Goal: Task Accomplishment & Management: Manage account settings

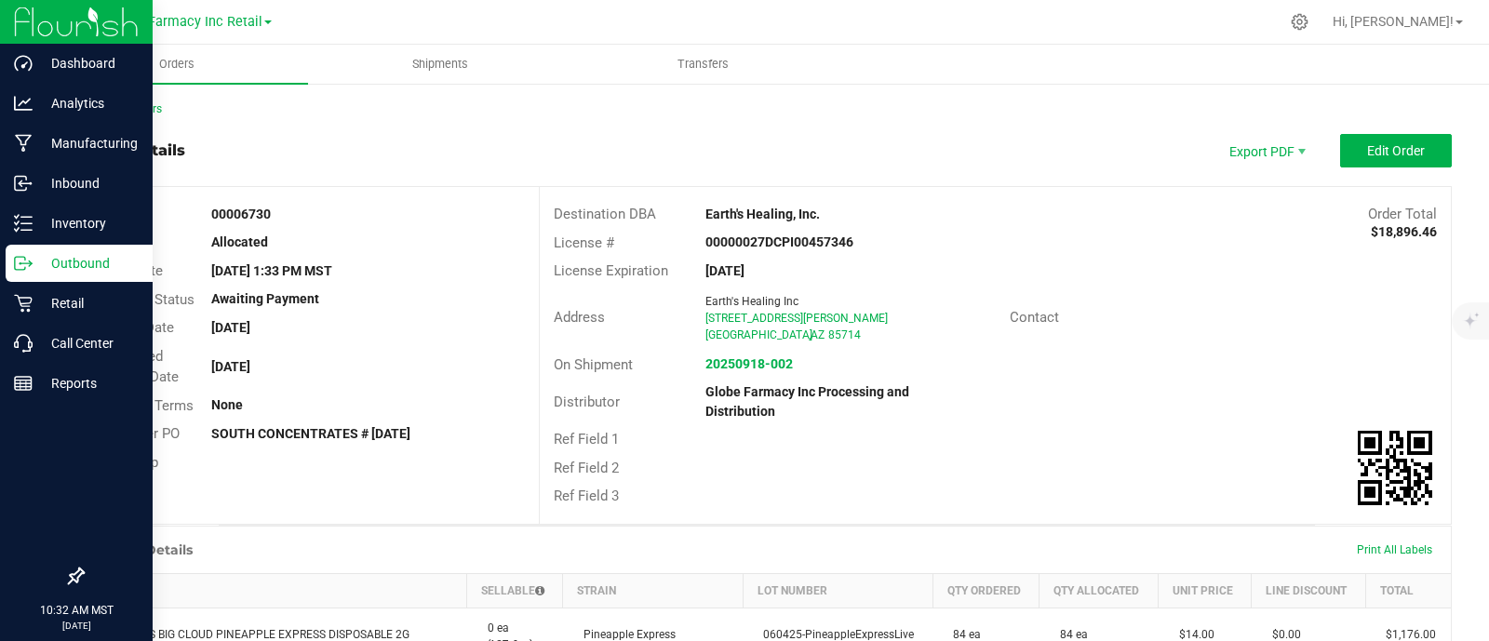
drag, startPoint x: 0, startPoint y: 0, endPoint x: 7, endPoint y: 266, distance: 266.2
click at [33, 265] on p "Outbound" at bounding box center [89, 263] width 112 height 22
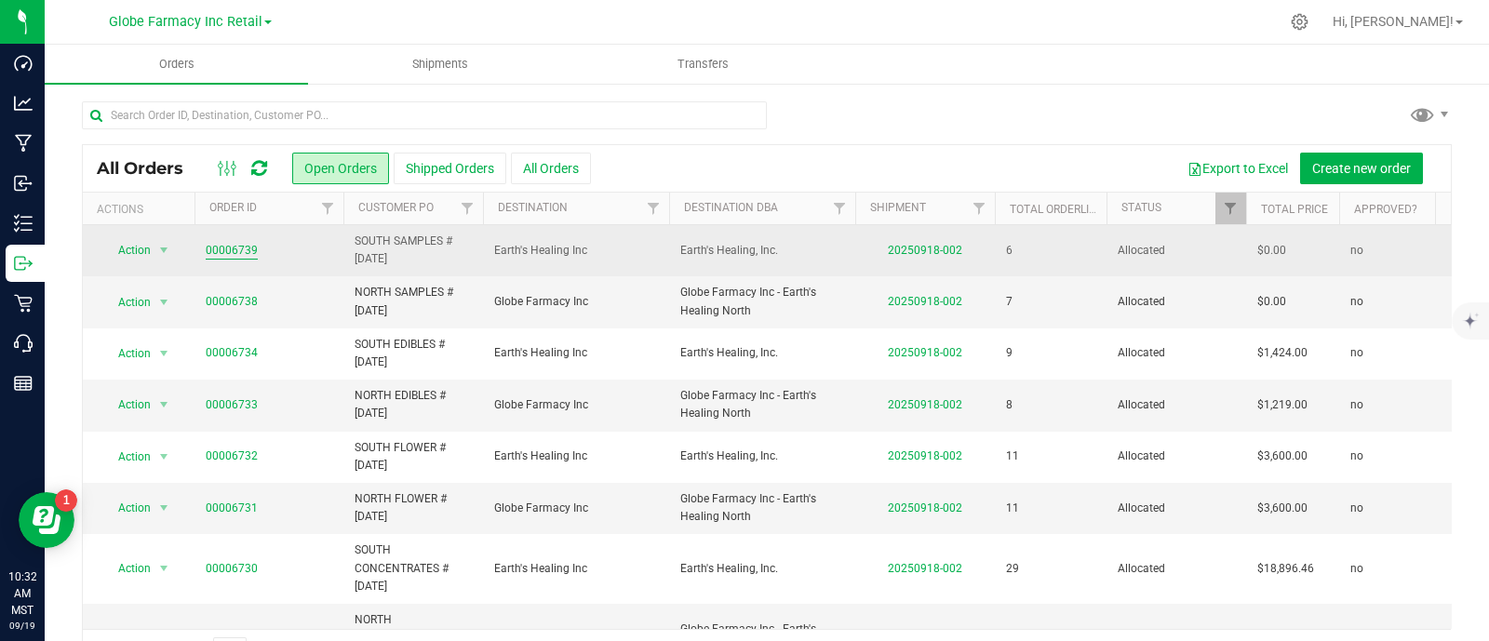
click at [223, 242] on link "00006739" at bounding box center [232, 251] width 52 height 18
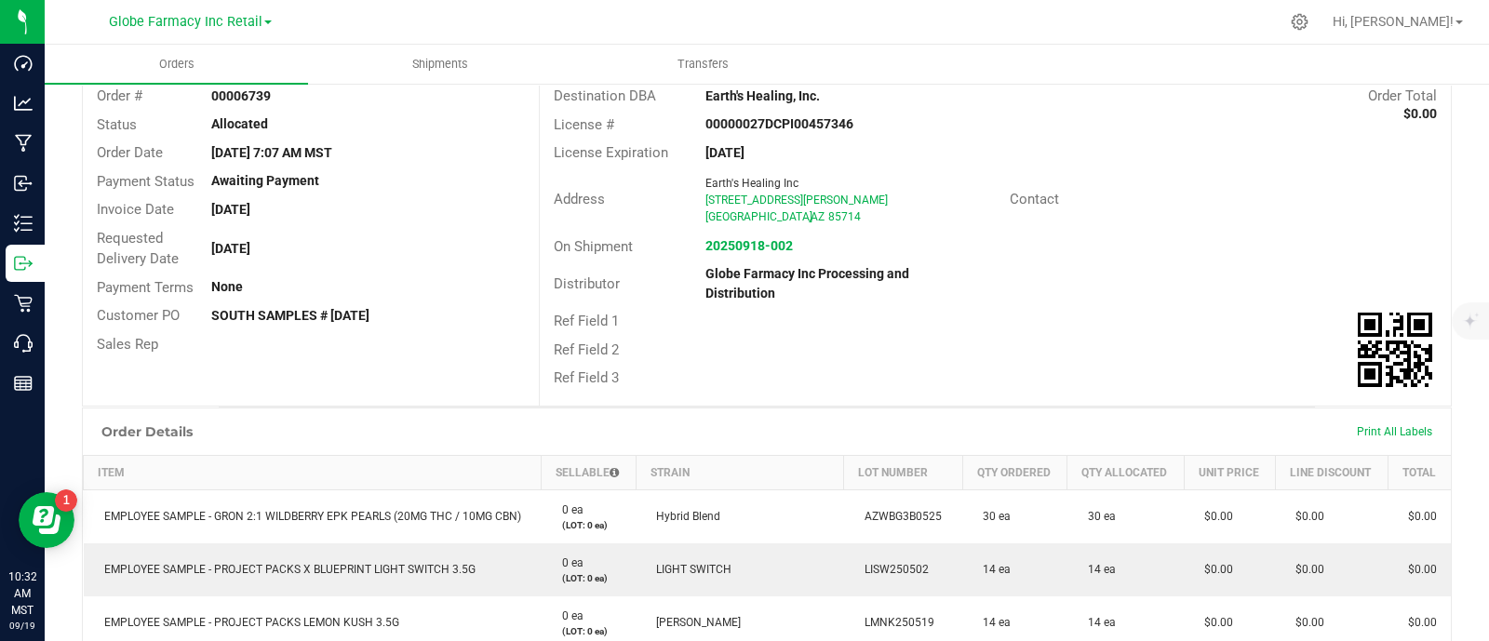
scroll to position [349, 0]
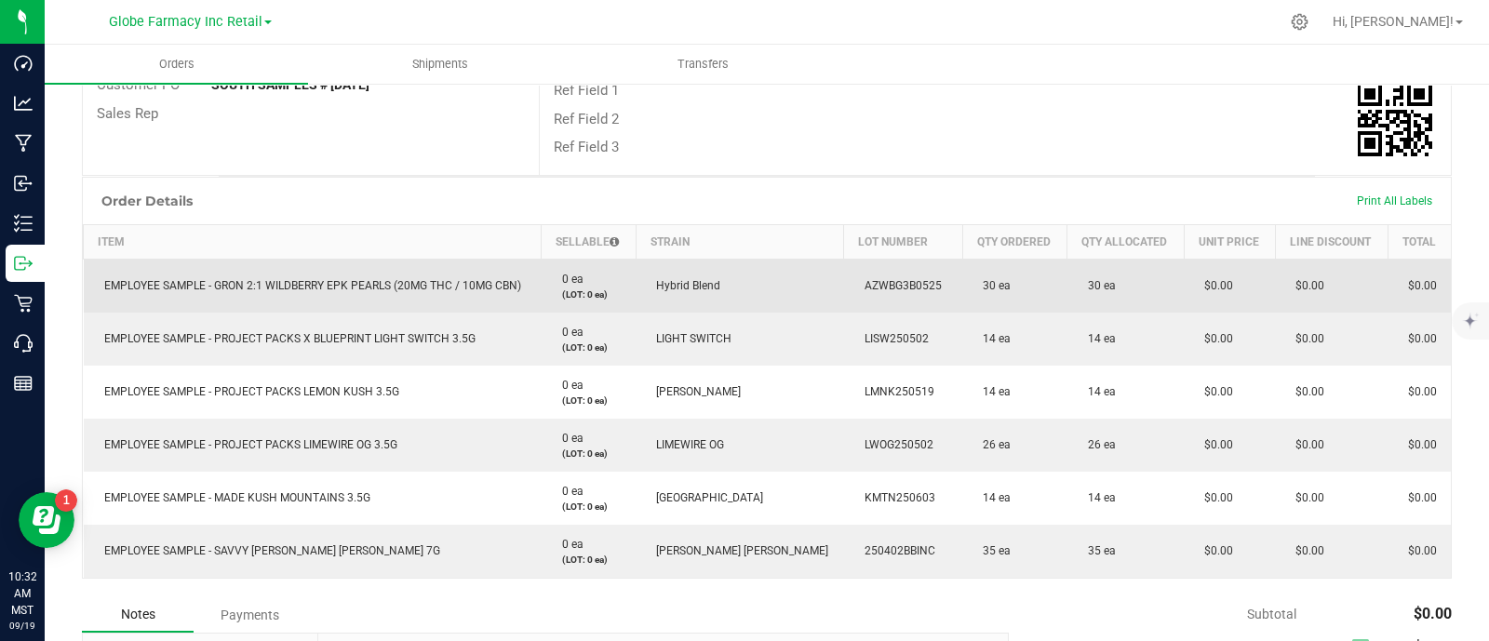
click at [288, 284] on span "EMPLOYEE SAMPLE - GRON 2:1 WILDBERRY EPK PEARLS (20MG THC / 10MG CBN)" at bounding box center [308, 285] width 426 height 13
copy span "EMPLOYEE SAMPLE - GRON 2:1 WILDBERRY EPK PEARLS (20MG THC / 10MG CBN)"
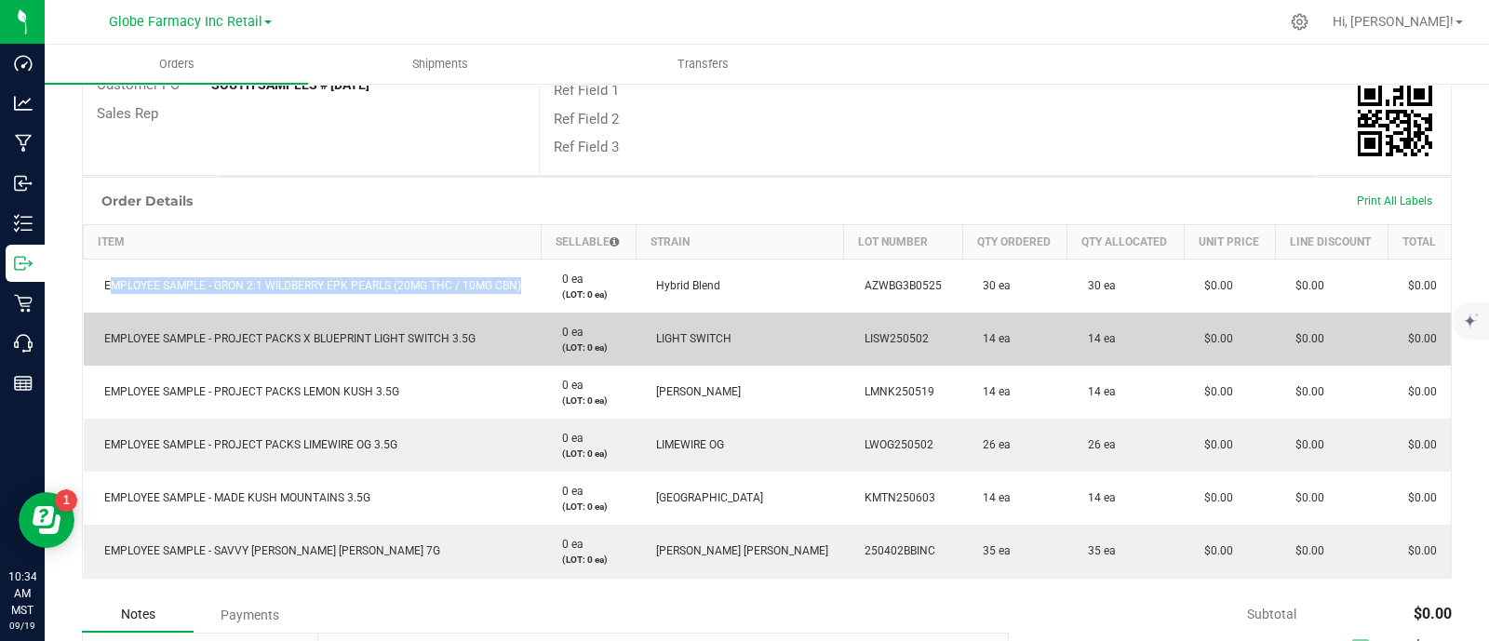
click at [317, 341] on span "EMPLOYEE SAMPLE - PROJECT PACKS X BLUEPRINT LIGHT SWITCH 3.5G" at bounding box center [285, 338] width 381 height 13
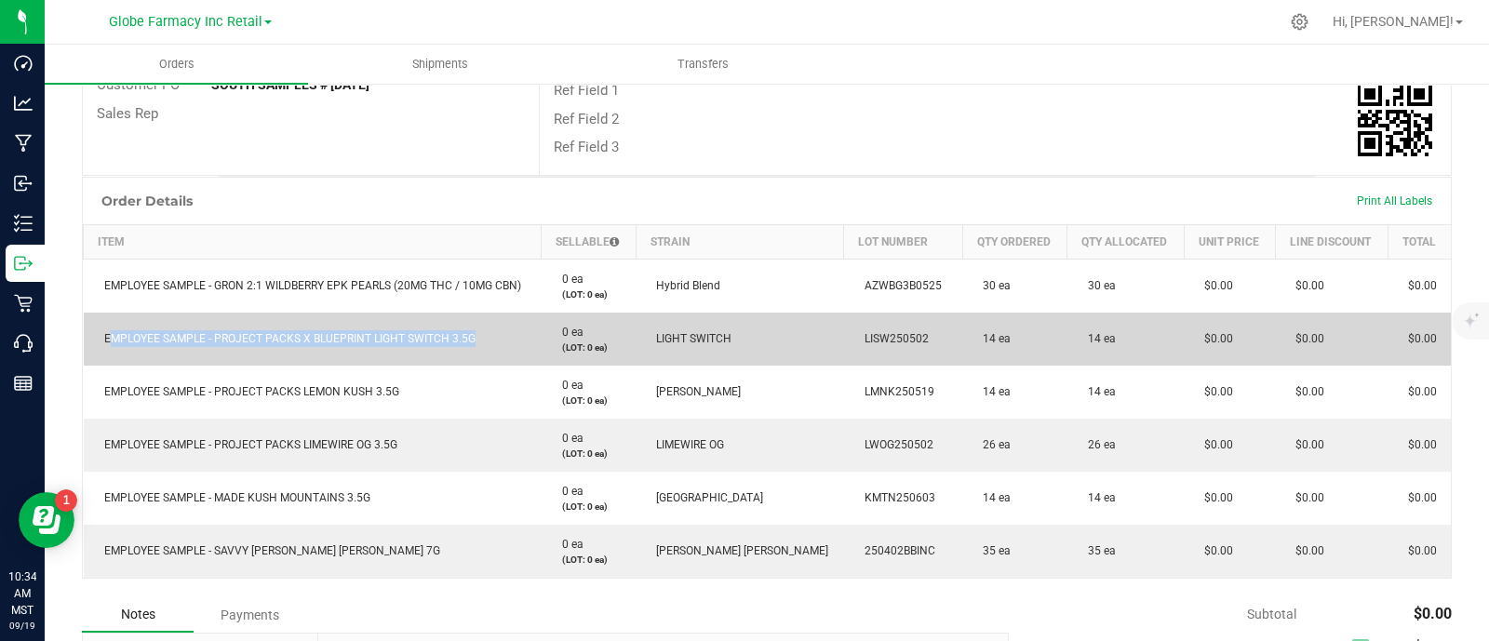
click at [317, 341] on span "EMPLOYEE SAMPLE - PROJECT PACKS X BLUEPRINT LIGHT SWITCH 3.5G" at bounding box center [285, 338] width 381 height 13
copy span "EMPLOYEE SAMPLE - PROJECT PACKS X BLUEPRINT LIGHT SWITCH 3.5G"
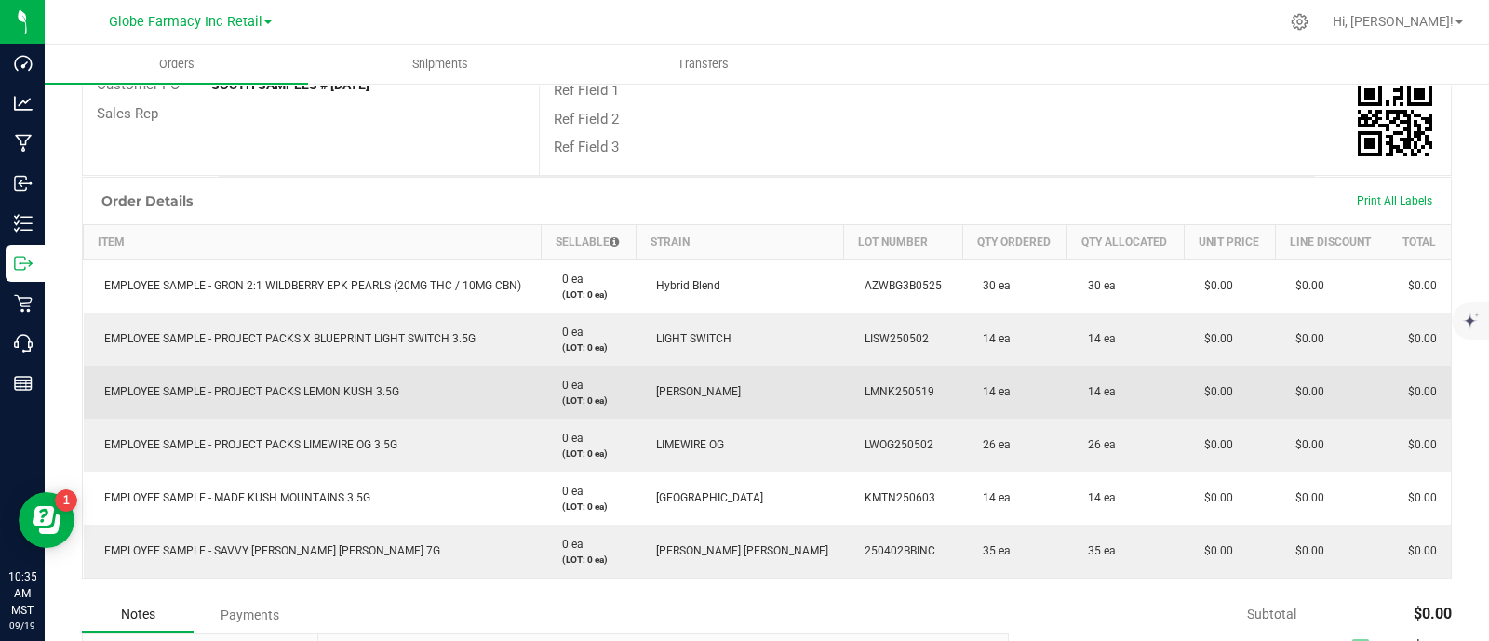
click at [254, 386] on span "EMPLOYEE SAMPLE - PROJECT PACKS LEMON KUSH 3.5G" at bounding box center [247, 391] width 304 height 13
copy span "EMPLOYEE SAMPLE - PROJECT PACKS LEMON KUSH 3.5G"
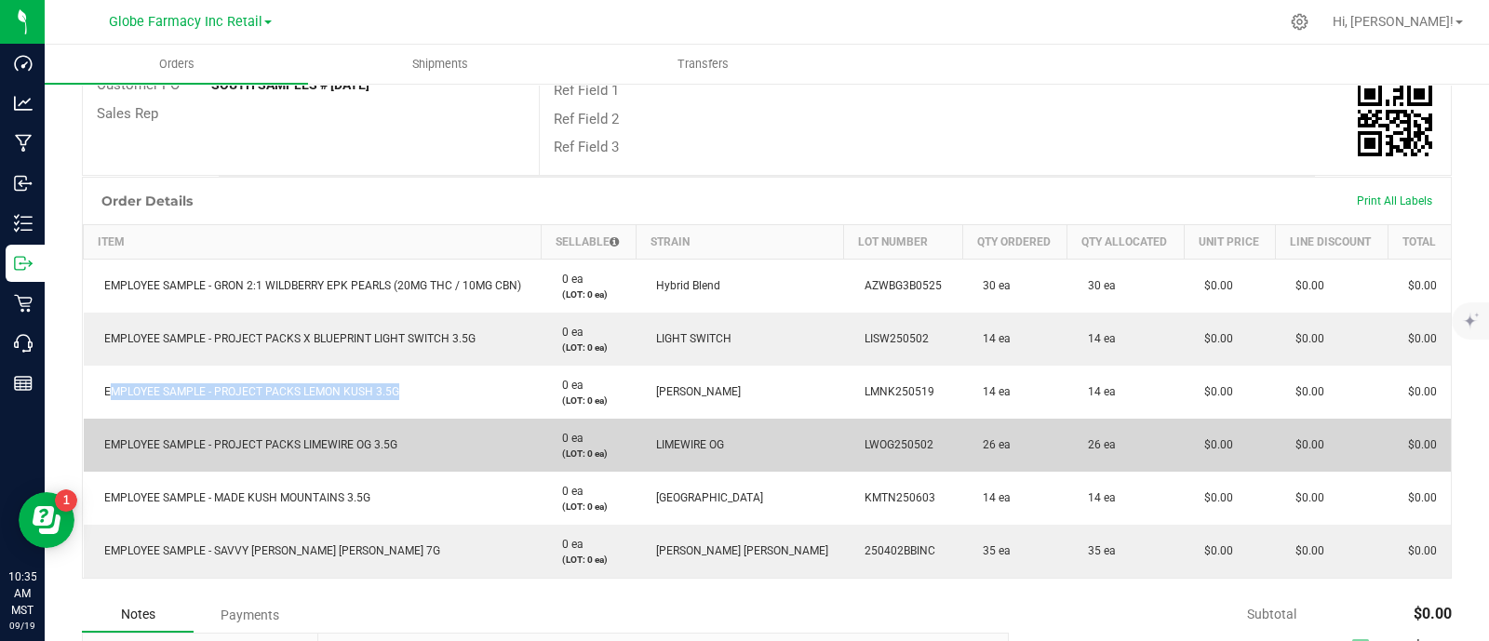
click at [306, 447] on span "EMPLOYEE SAMPLE - PROJECT PACKS LIMEWIRE OG 3.5G" at bounding box center [246, 444] width 302 height 13
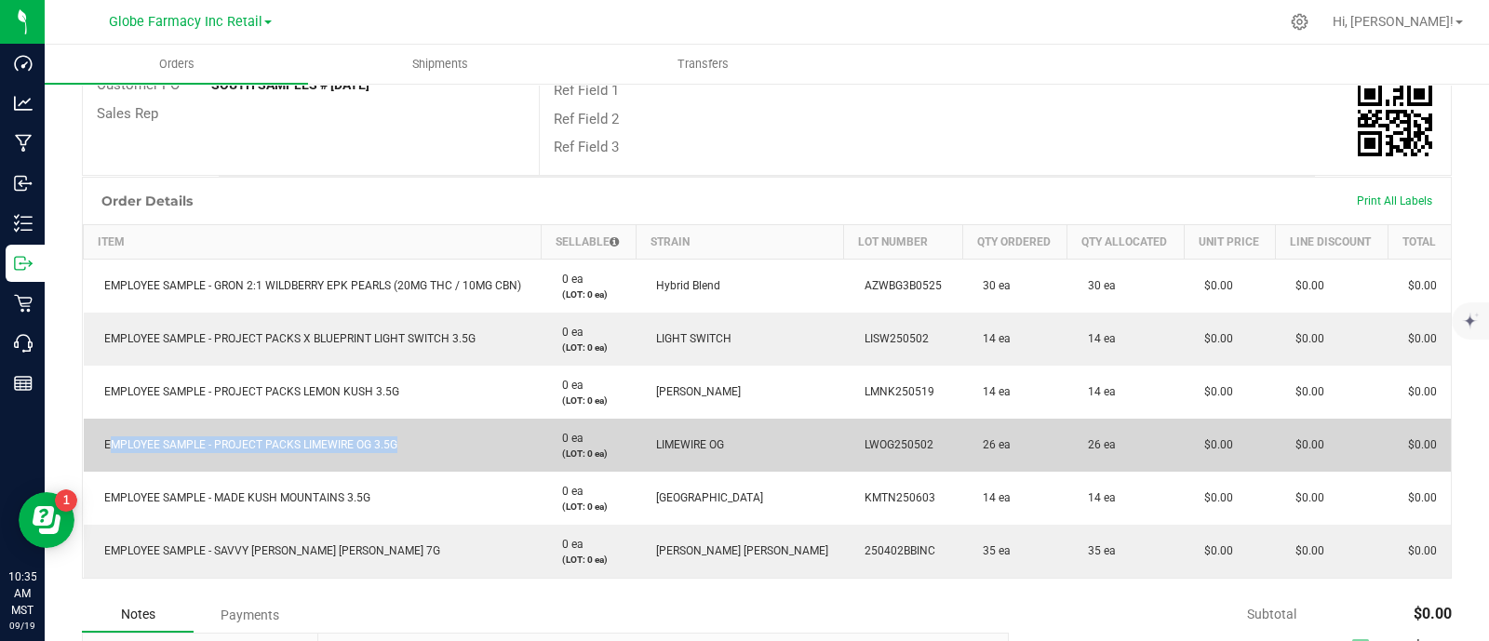
click at [306, 446] on span "EMPLOYEE SAMPLE - PROJECT PACKS LIMEWIRE OG 3.5G" at bounding box center [246, 444] width 302 height 13
copy span "EMPLOYEE SAMPLE - PROJECT PACKS LIMEWIRE OG 3.5G"
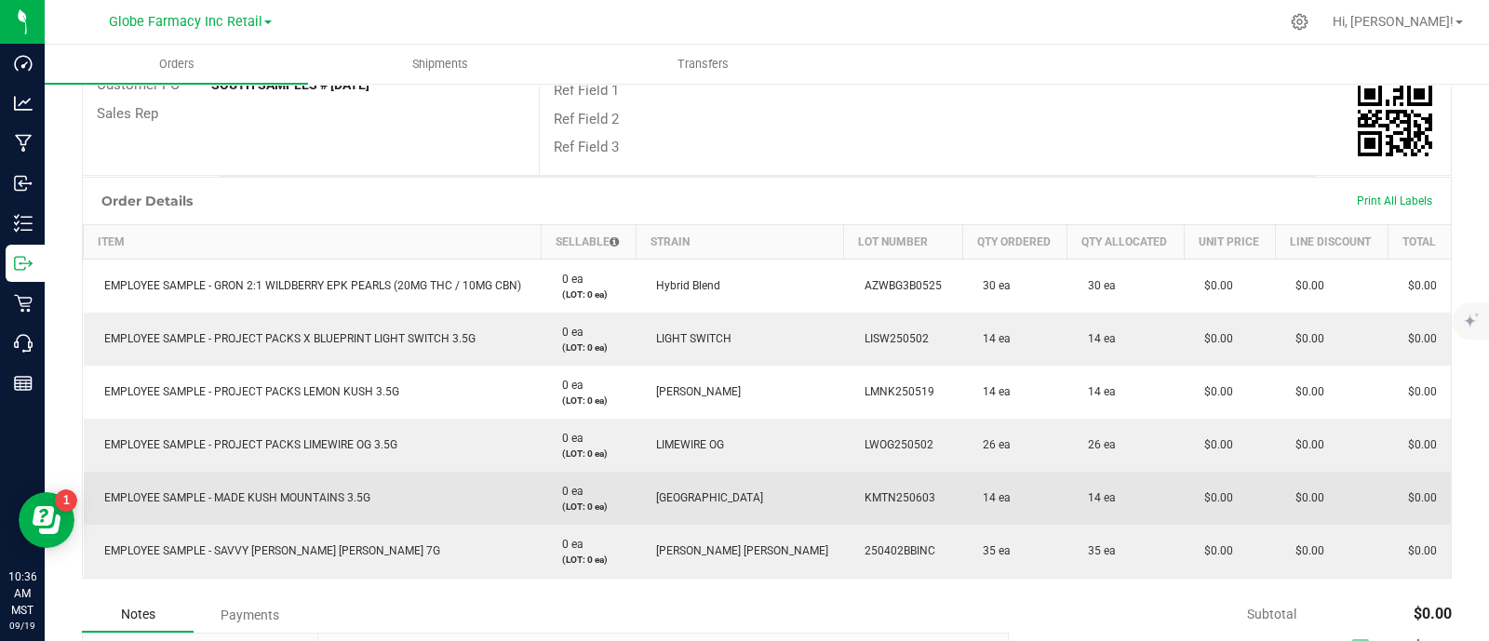
click at [300, 493] on span "EMPLOYEE SAMPLE - MADE KUSH MOUNTAINS 3.5G" at bounding box center [232, 497] width 275 height 13
copy span "EMPLOYEE SAMPLE - MADE KUSH MOUNTAINS 3.5G"
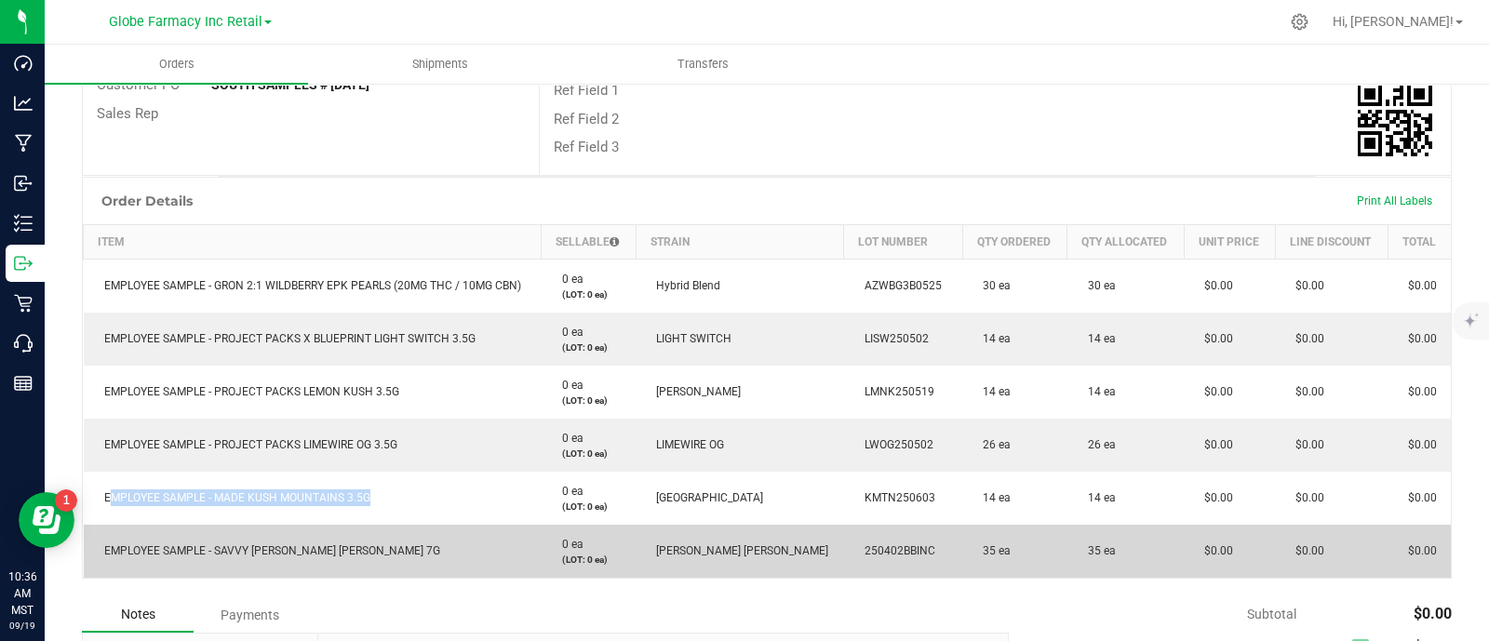
click at [261, 549] on span "EMPLOYEE SAMPLE - SAVVY [PERSON_NAME] [PERSON_NAME] 7G" at bounding box center [267, 550] width 345 height 13
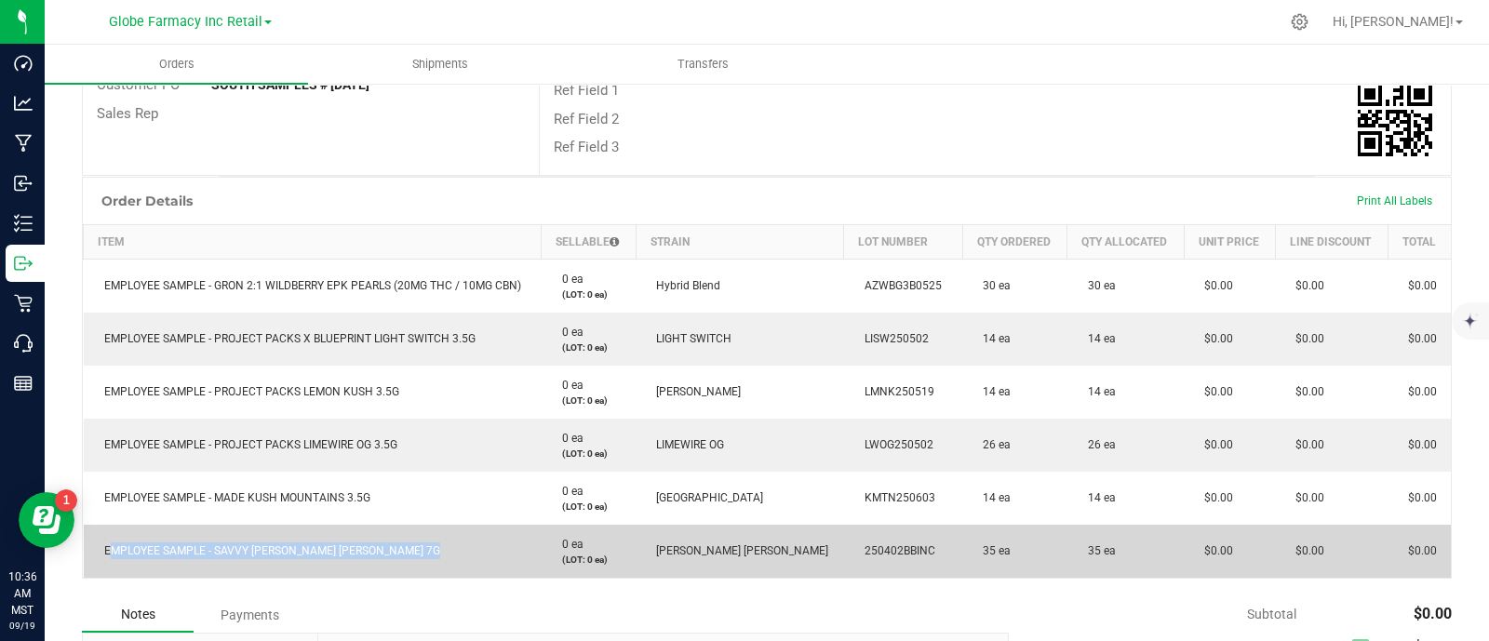
click at [261, 548] on span "EMPLOYEE SAMPLE - SAVVY [PERSON_NAME] [PERSON_NAME] 7G" at bounding box center [267, 550] width 345 height 13
copy span "EMPLOYEE SAMPLE - SAVVY [PERSON_NAME] [PERSON_NAME] 7G"
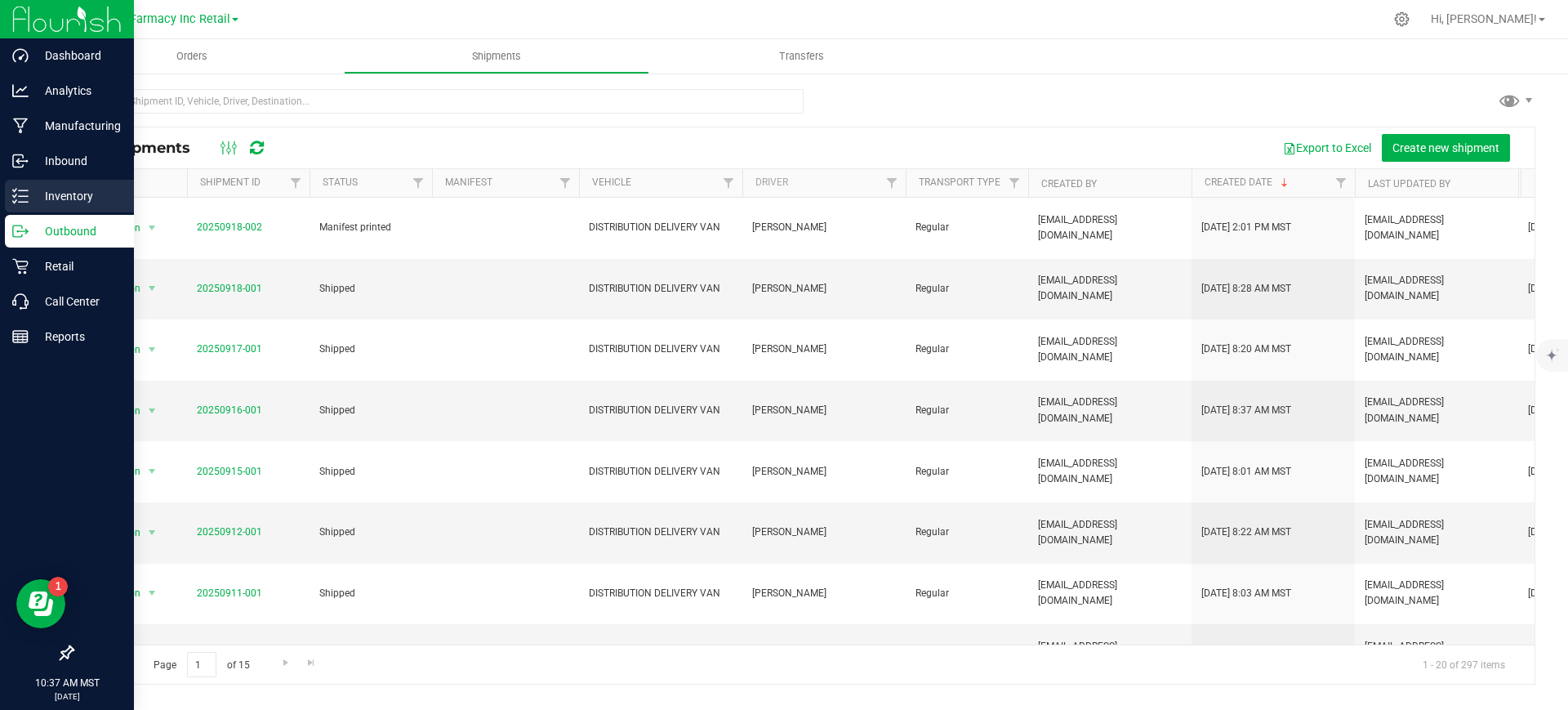
click at [26, 194] on icon at bounding box center [20, 196] width 17 height 17
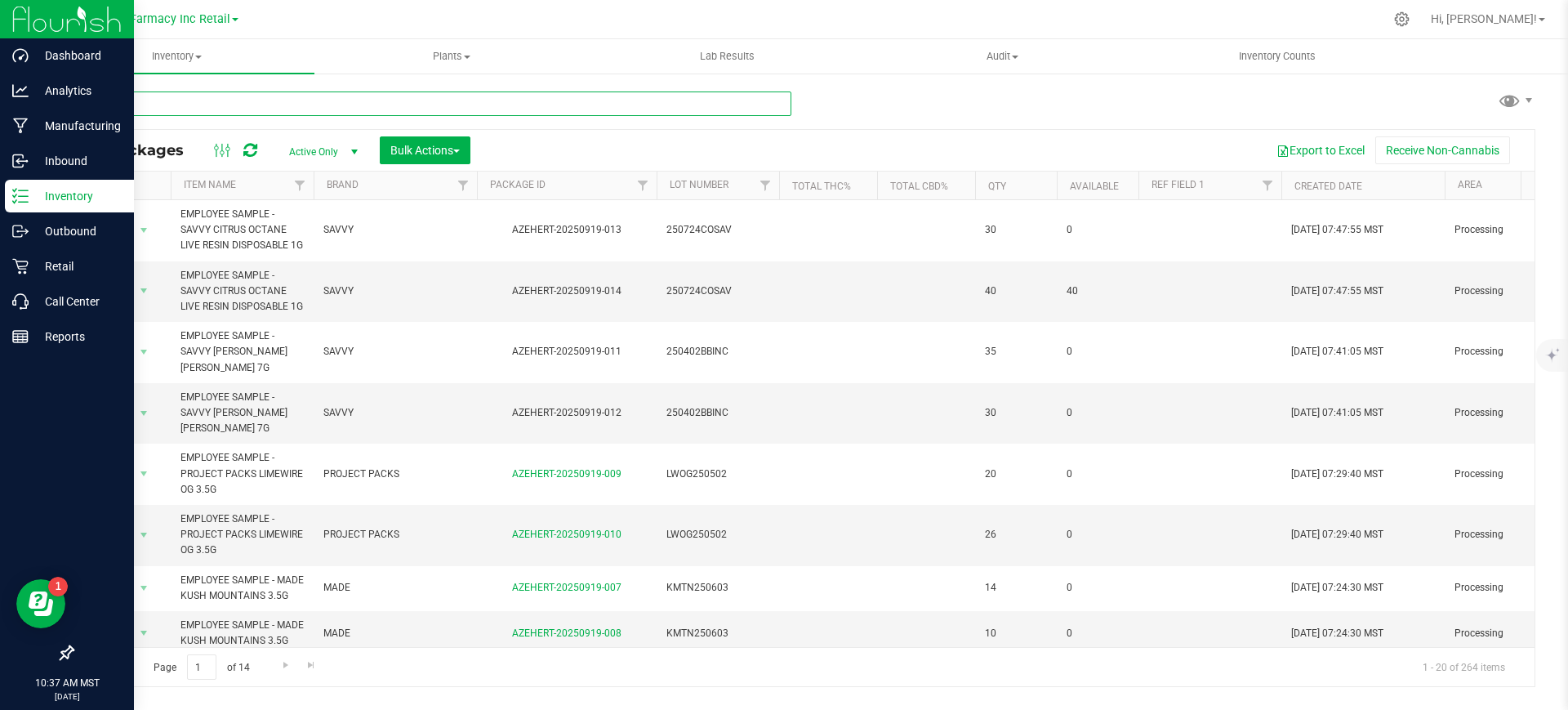
click at [215, 102] on input "text" at bounding box center [432, 104] width 720 height 25
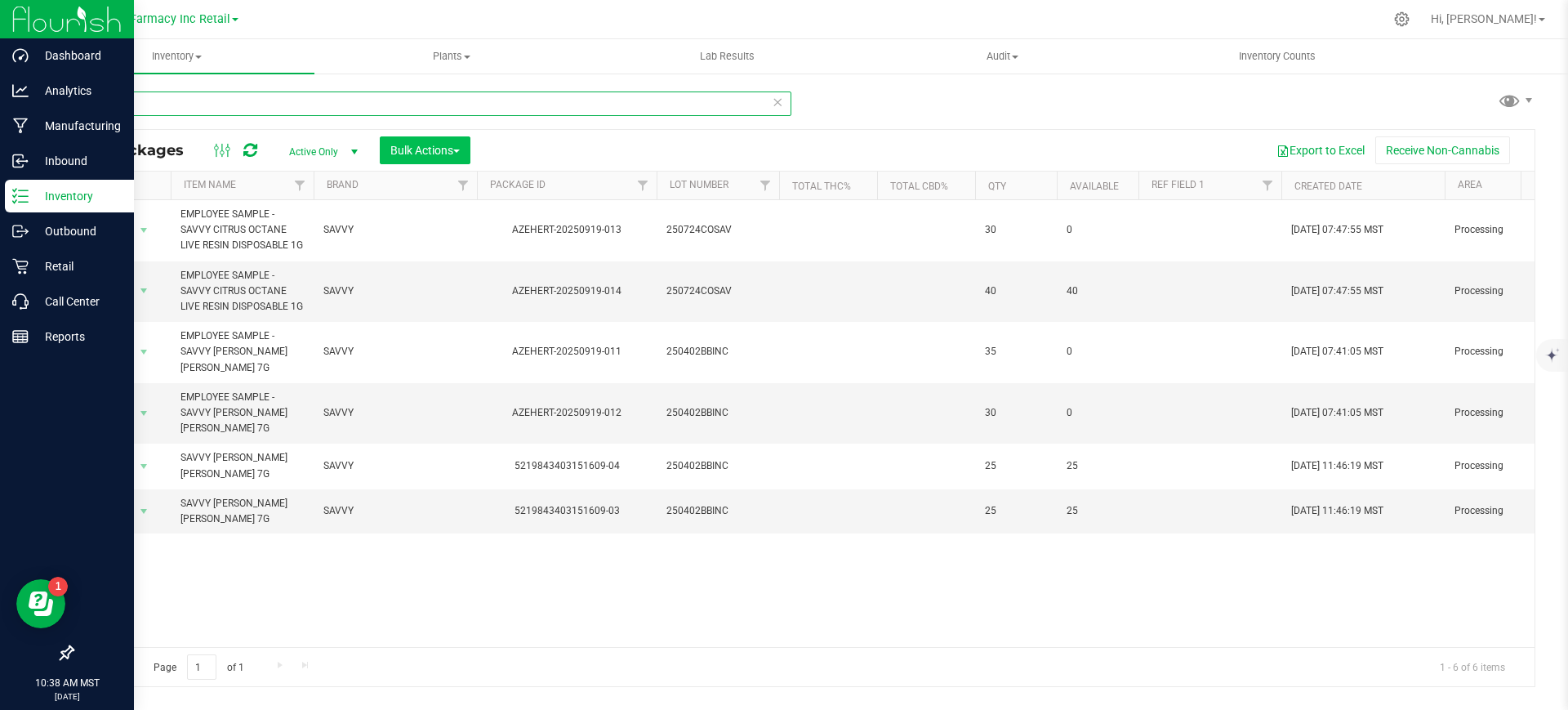
type input "SAVVY"
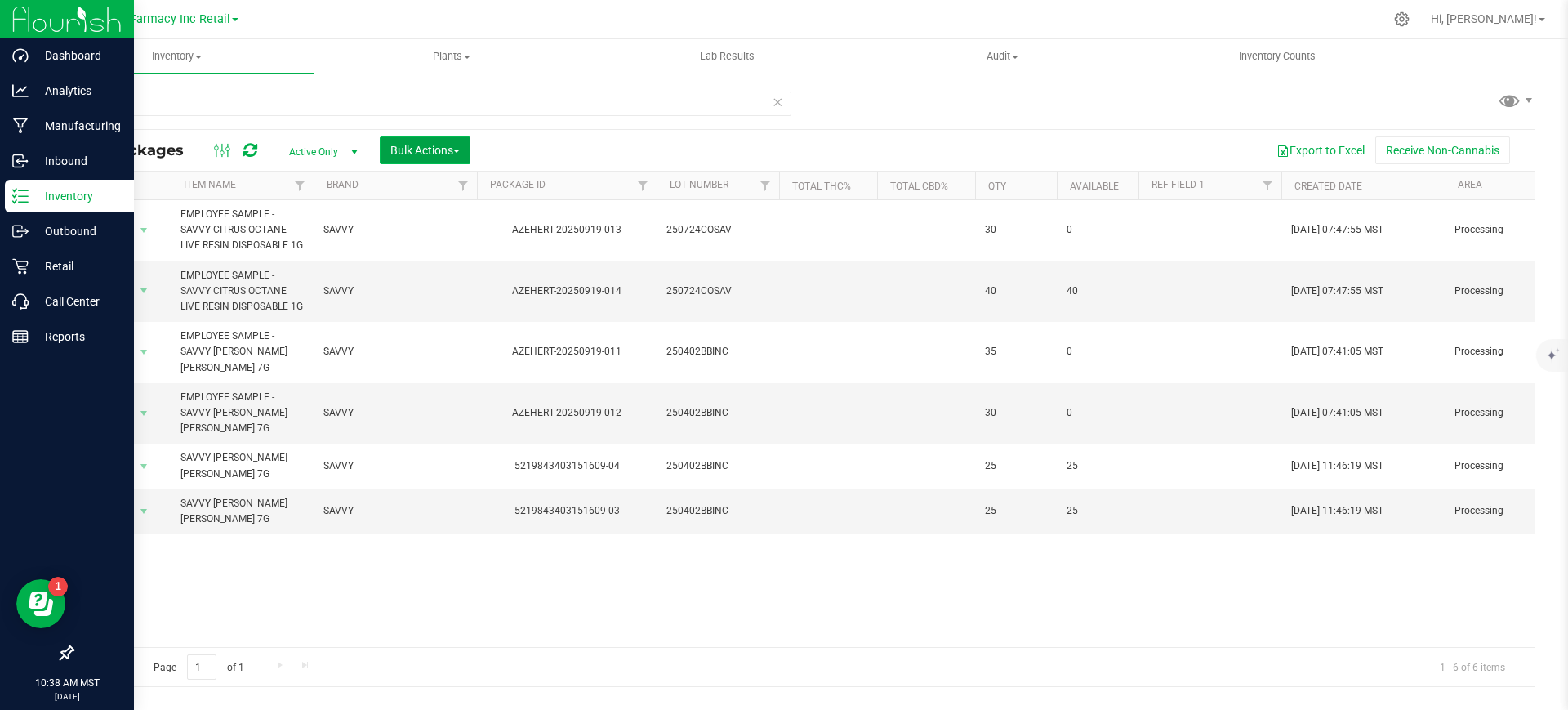
click at [429, 144] on span "Bulk Actions" at bounding box center [425, 150] width 69 height 13
click at [483, 216] on span "Add to outbound order" at bounding box center [445, 216] width 111 height 13
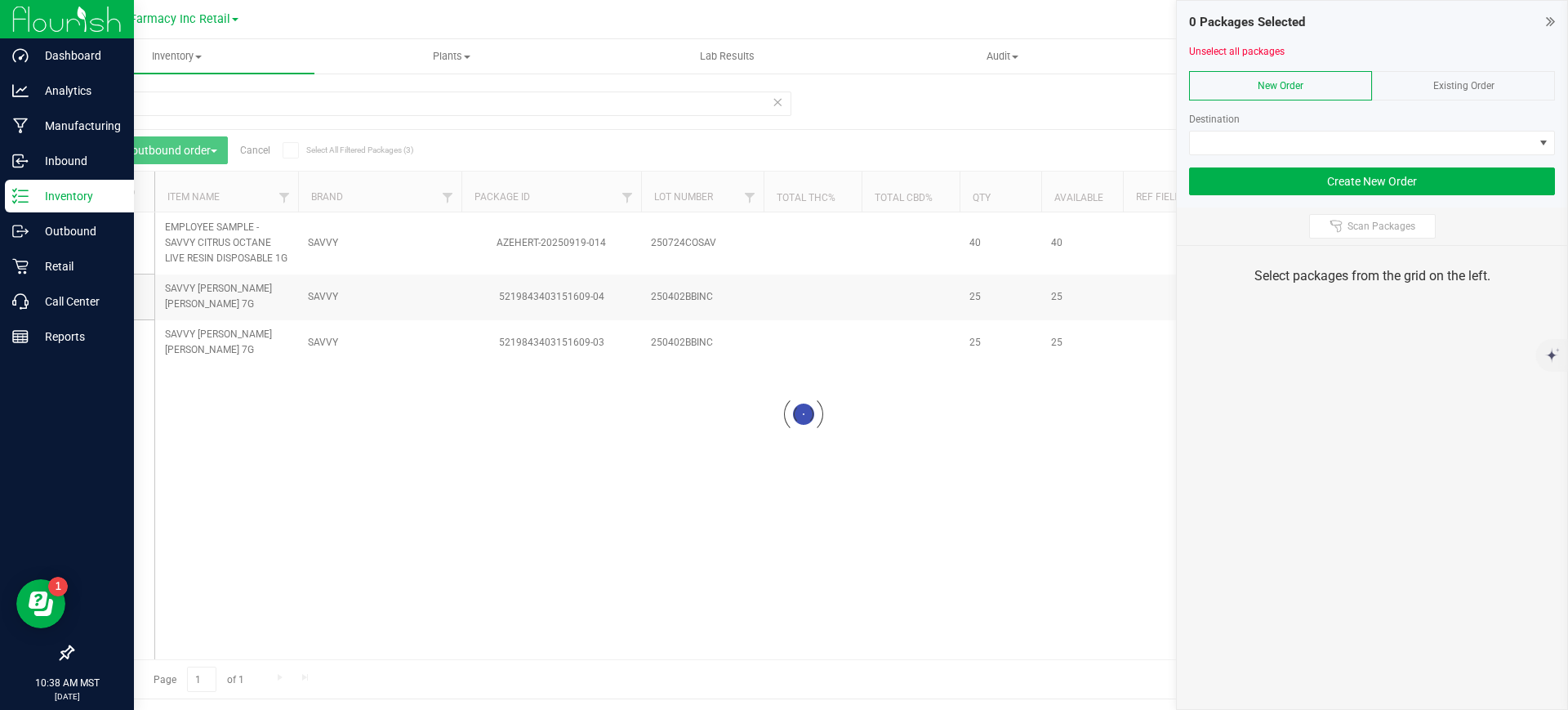
click at [1515, 91] on div "Existing Order" at bounding box center [1464, 85] width 183 height 29
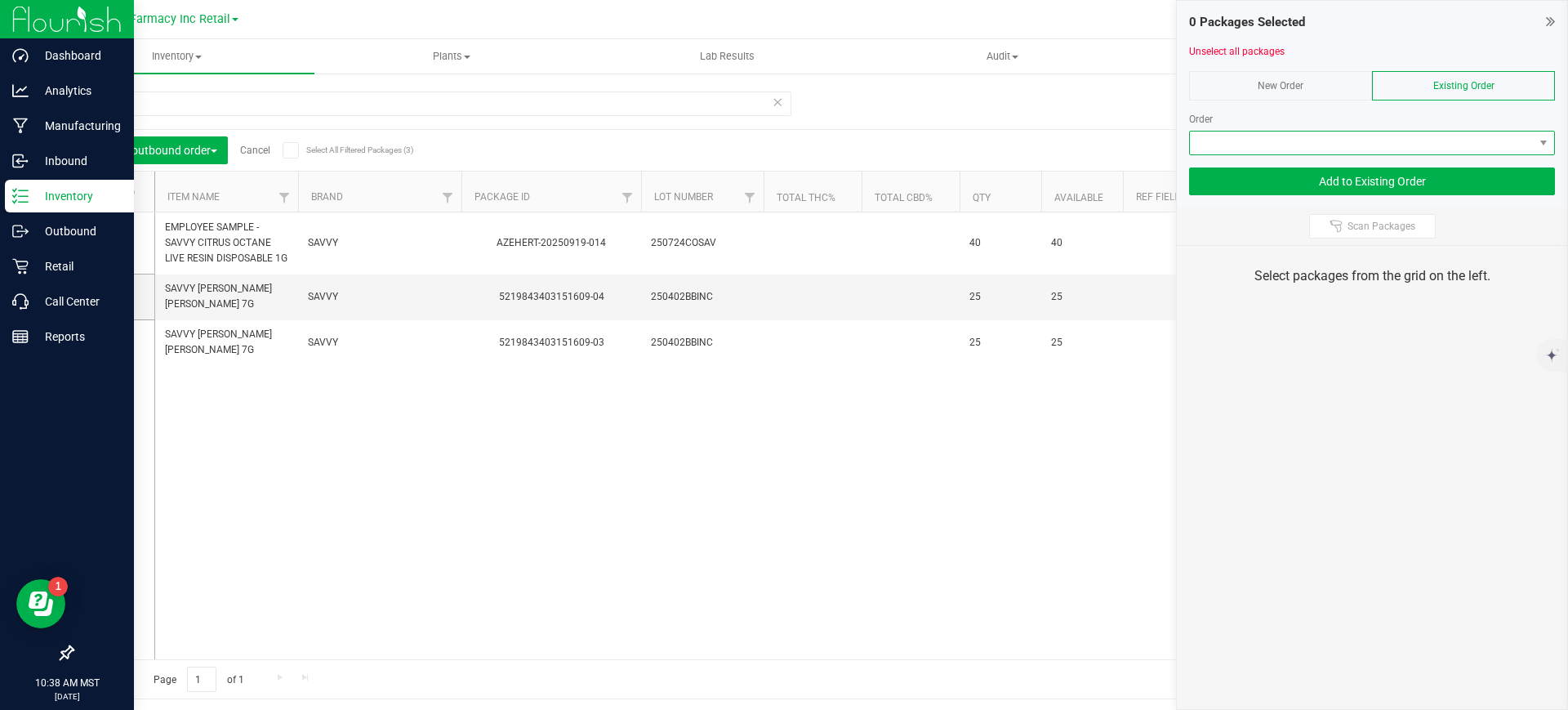
click at [1486, 142] on span at bounding box center [1363, 143] width 344 height 23
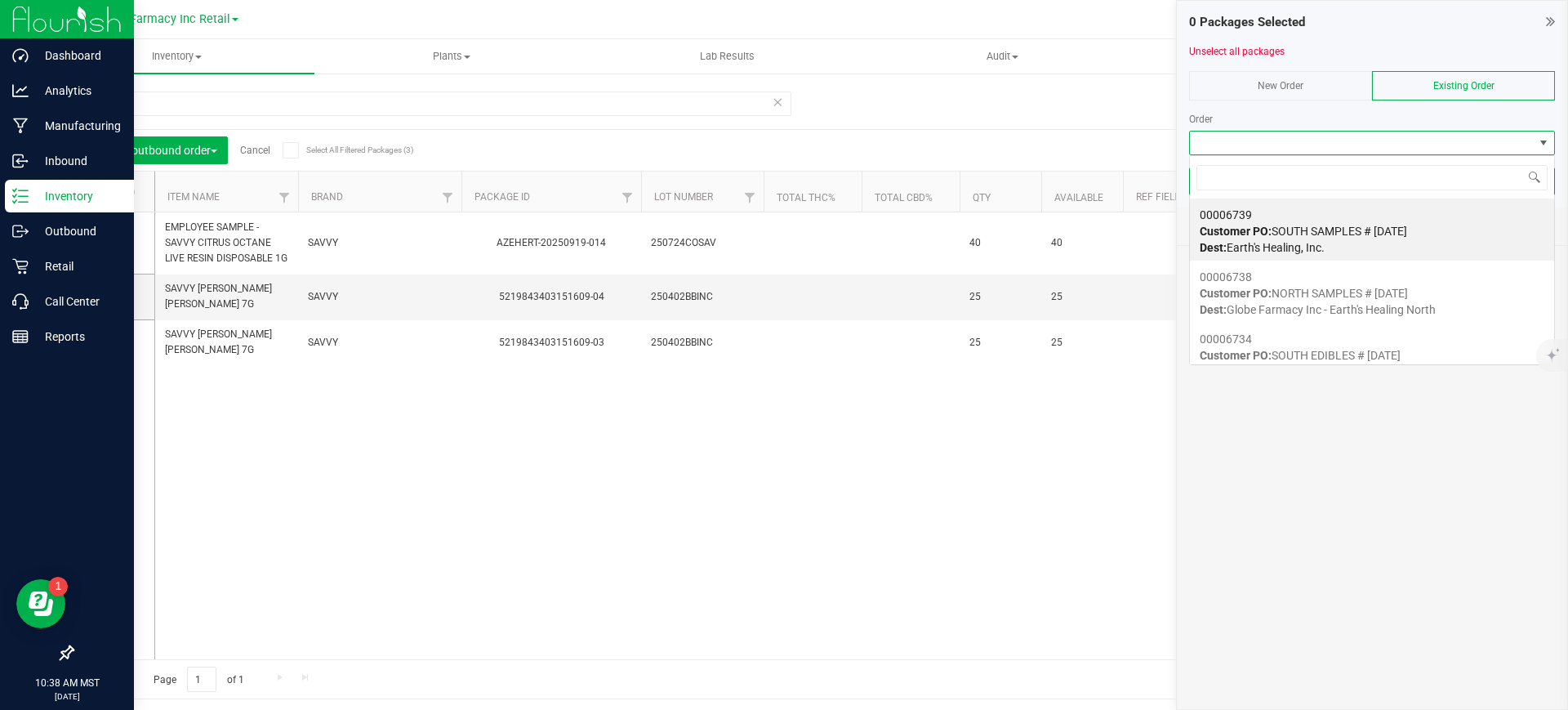
scroll to position [25, 366]
drag, startPoint x: 1395, startPoint y: 228, endPoint x: 1330, endPoint y: 229, distance: 65.0
click at [1394, 229] on span "Customer PO: SOUTH SAMPLES # 09/19/2025" at bounding box center [1304, 231] width 207 height 13
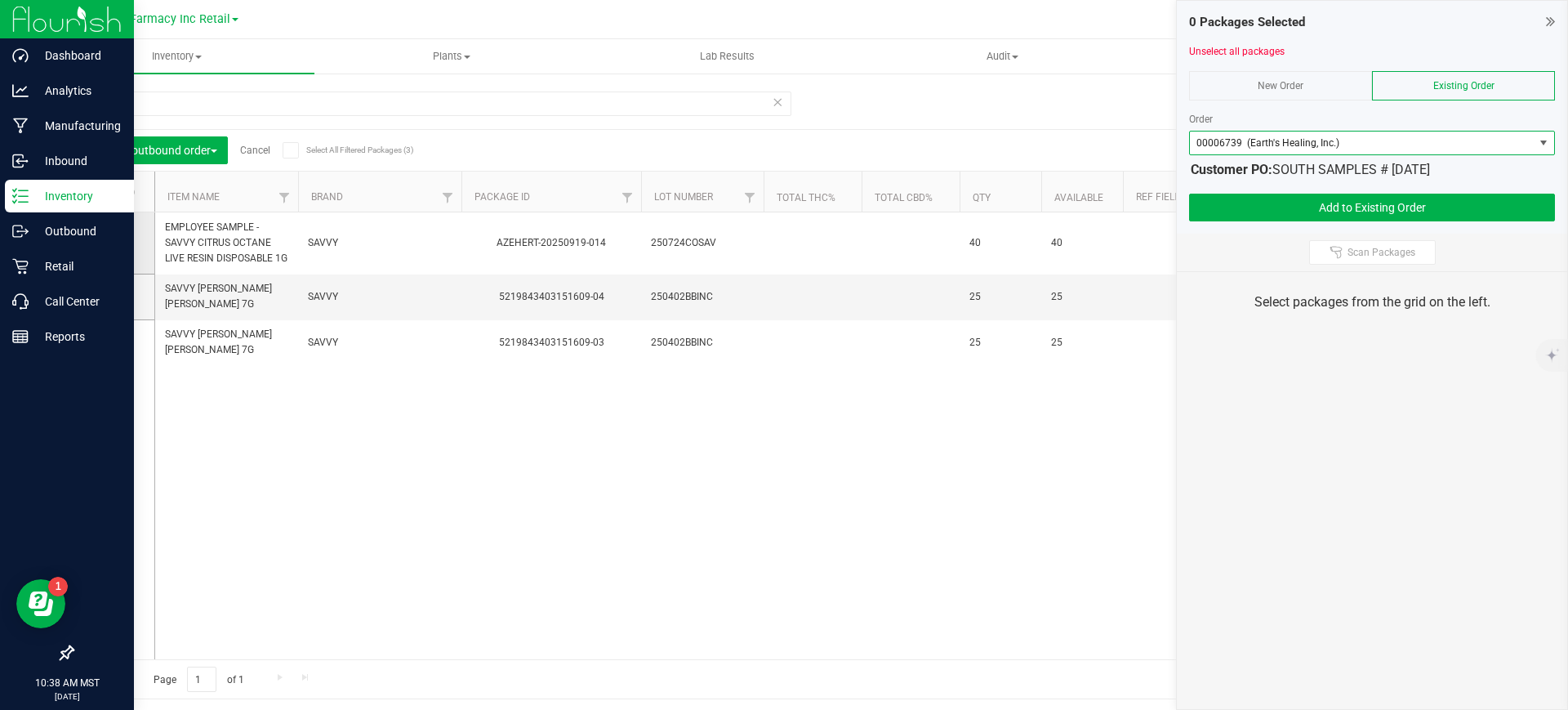
click at [105, 242] on icon at bounding box center [109, 242] width 11 height 0
click at [0, 0] on input "checkbox" at bounding box center [0, 0] width 0 height 0
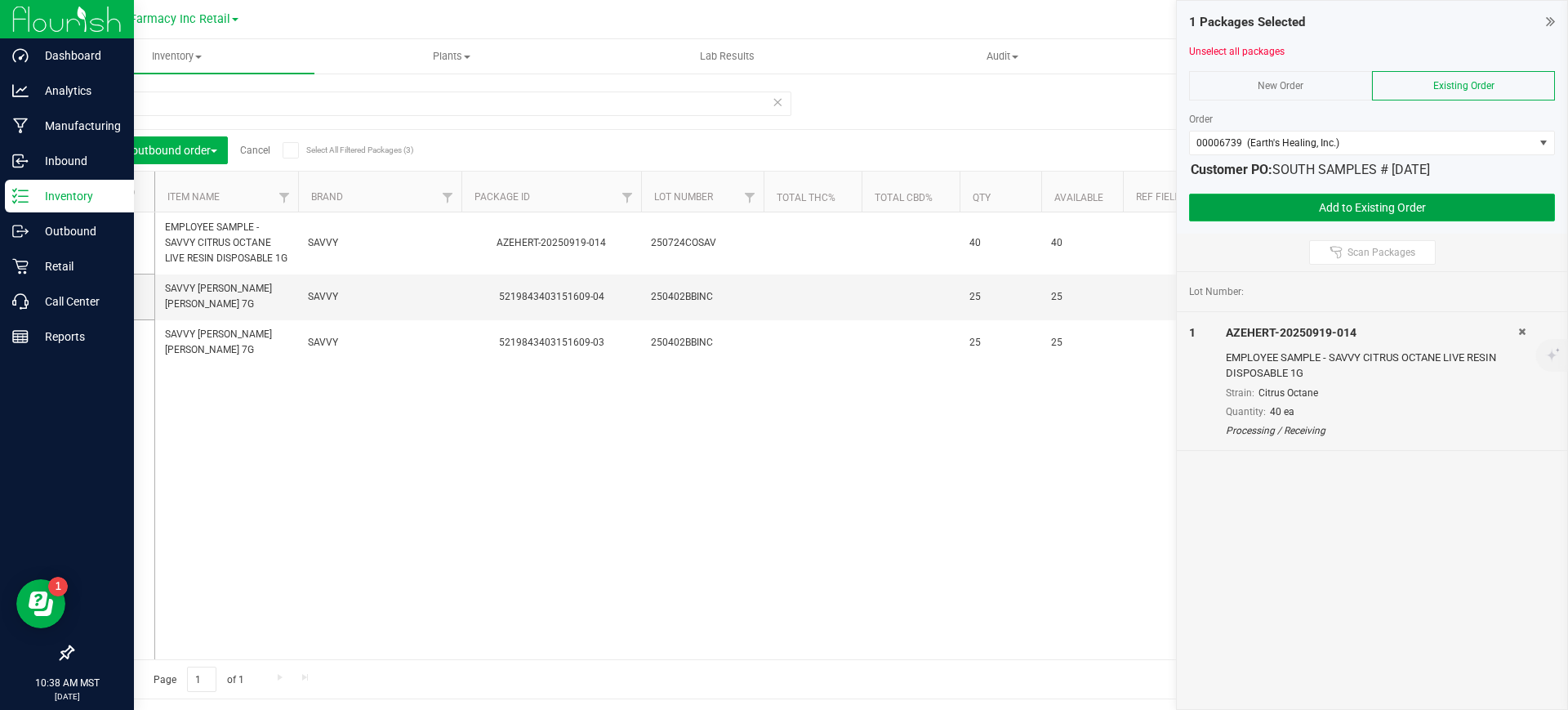
click at [1286, 201] on button "Add to Existing Order" at bounding box center [1372, 208] width 366 height 28
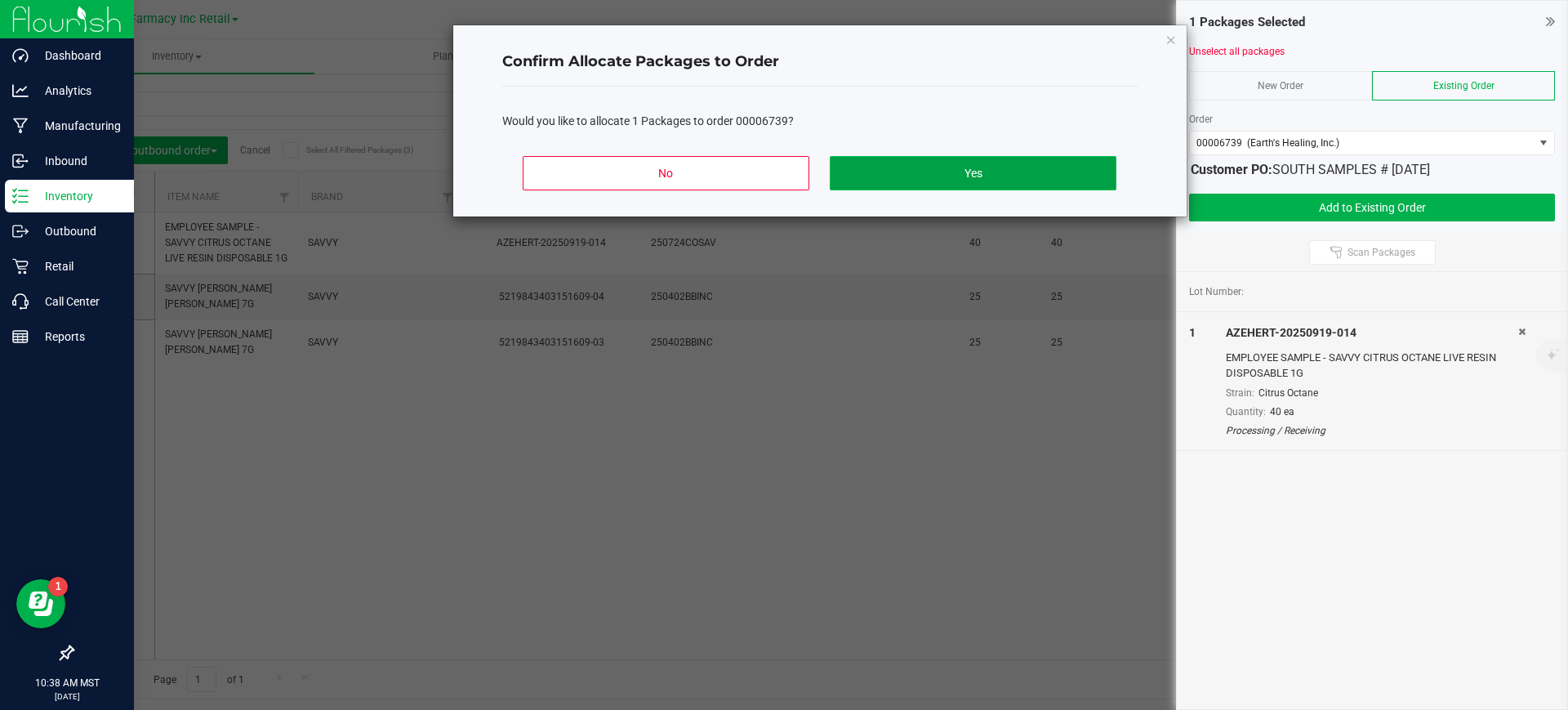
click at [1068, 173] on button "Yes" at bounding box center [973, 173] width 286 height 34
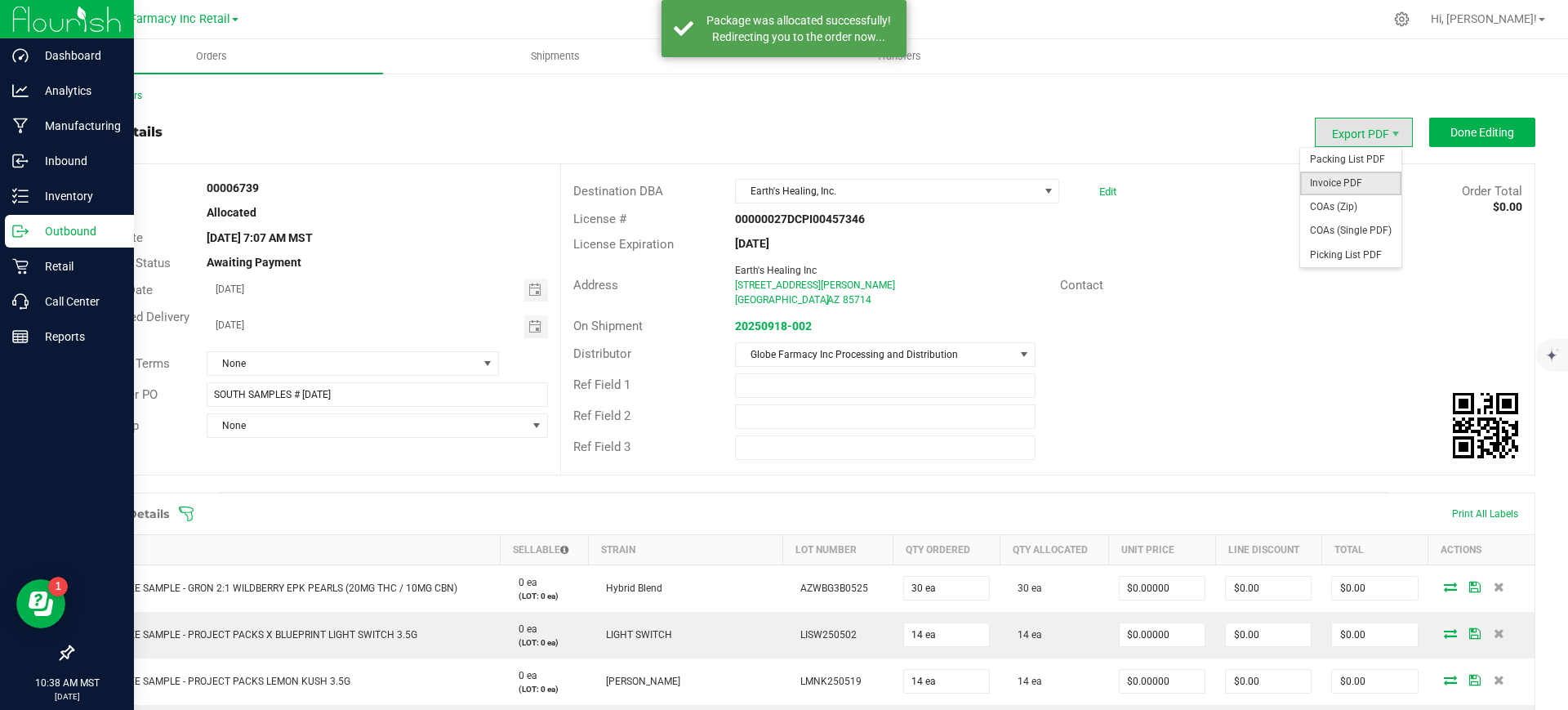
click at [1350, 182] on span "Invoice PDF" at bounding box center [1350, 183] width 101 height 24
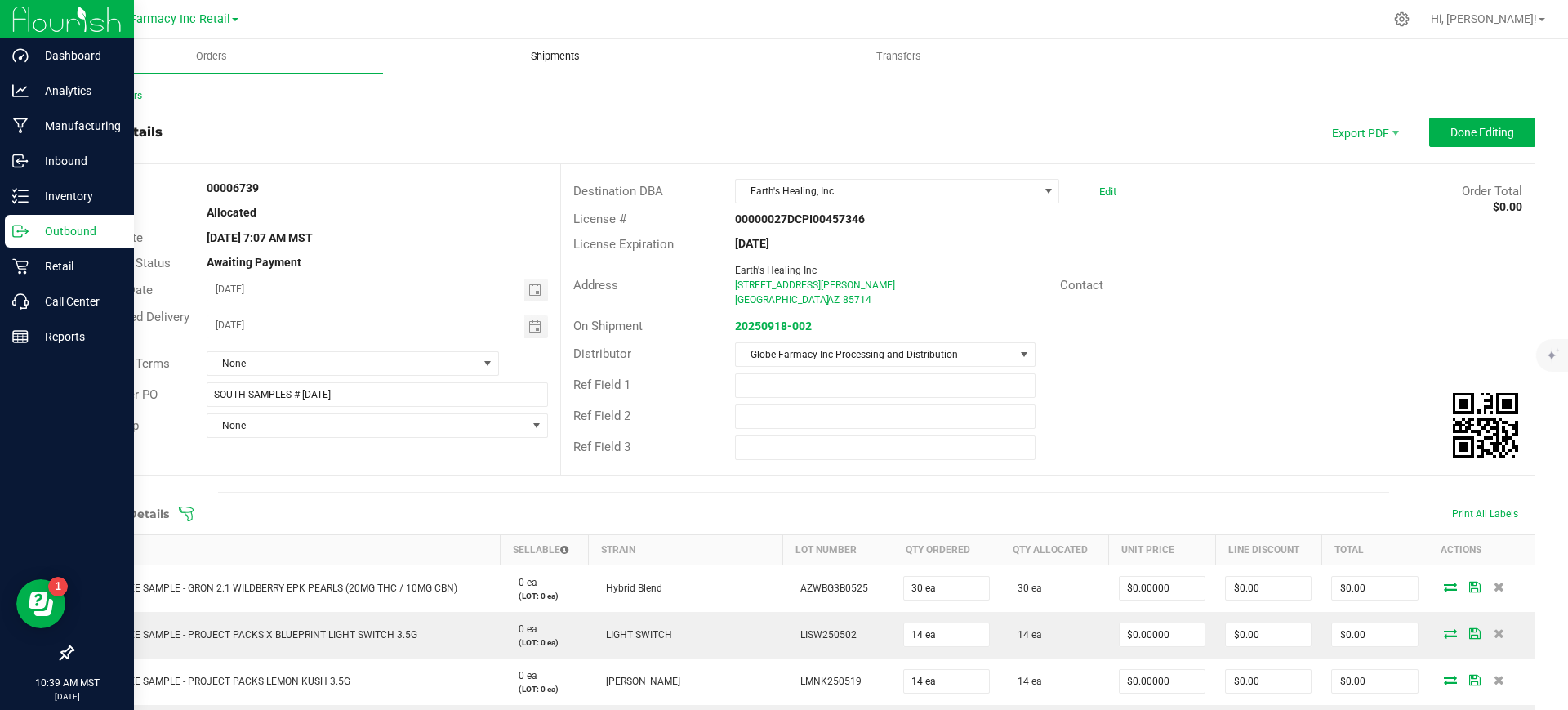
click at [546, 47] on uib-tab-heading "Shipments" at bounding box center [555, 56] width 342 height 32
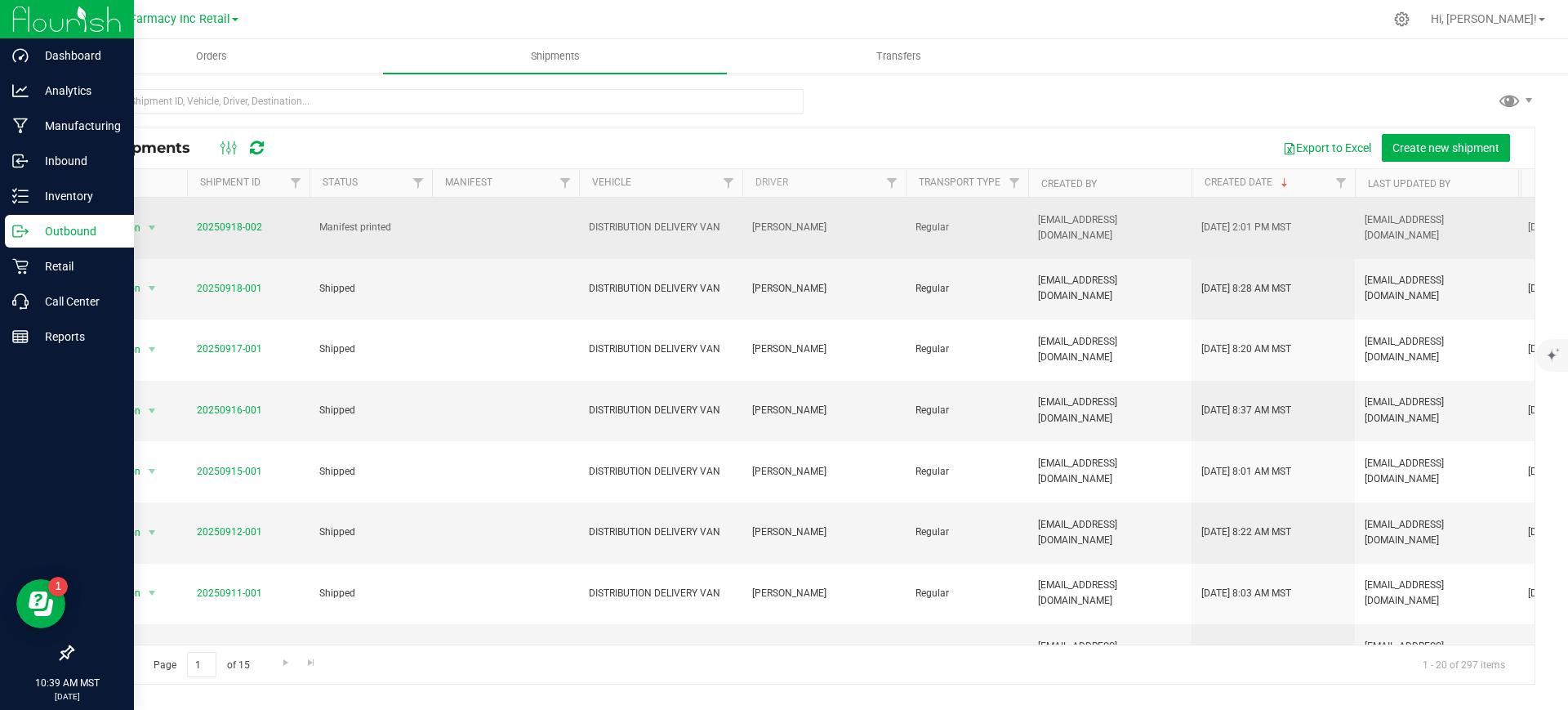
click at [165, 220] on div "Action Action Cancel shipment Edit shipment Manifest by lot Manifest by package…" at bounding box center [130, 228] width 95 height 23
click at [152, 234] on span "select" at bounding box center [152, 228] width 20 height 23
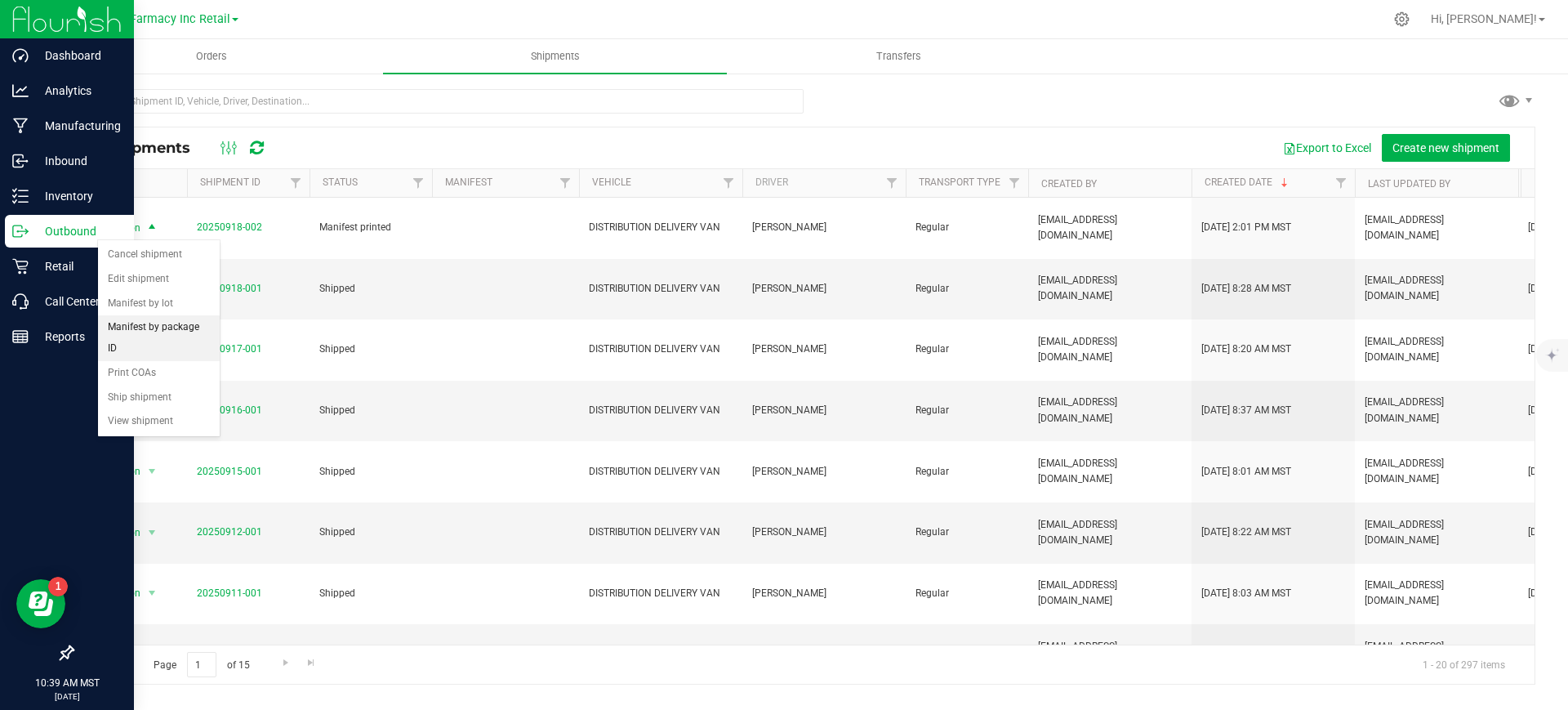
click at [182, 328] on li "Manifest by package ID" at bounding box center [159, 337] width 122 height 45
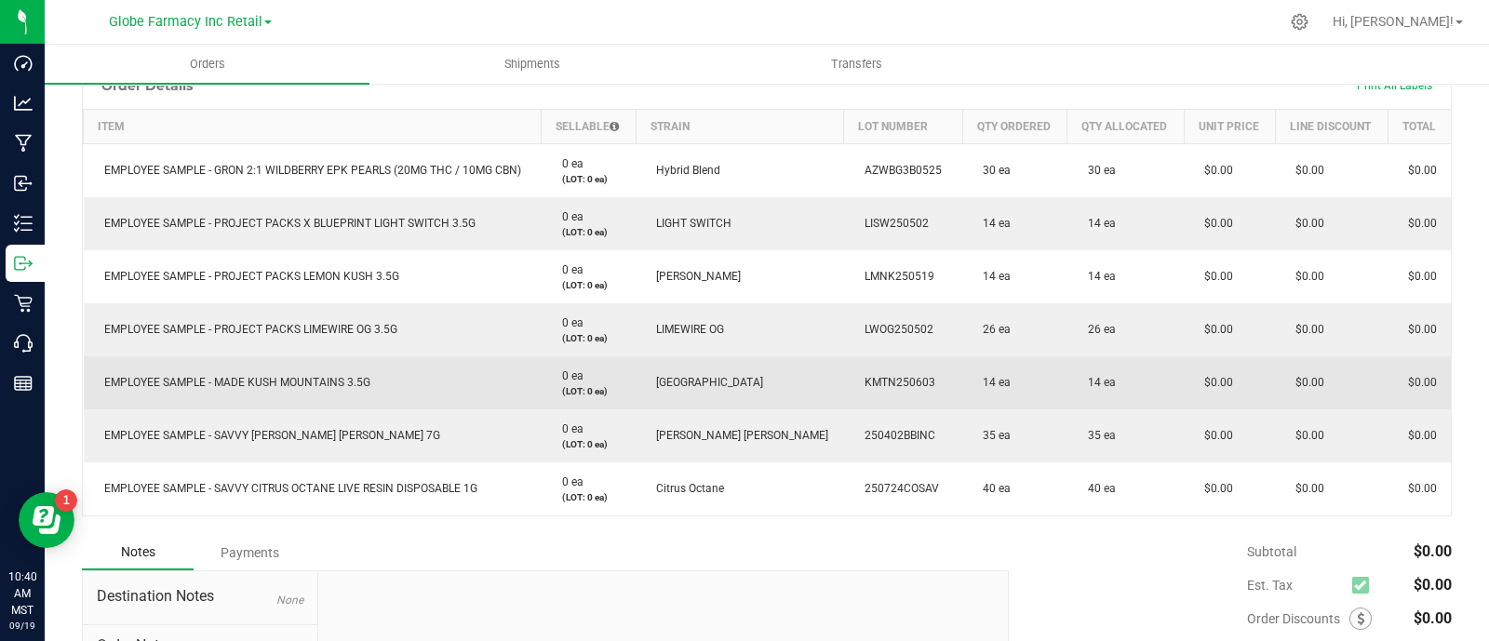
scroll to position [661, 0]
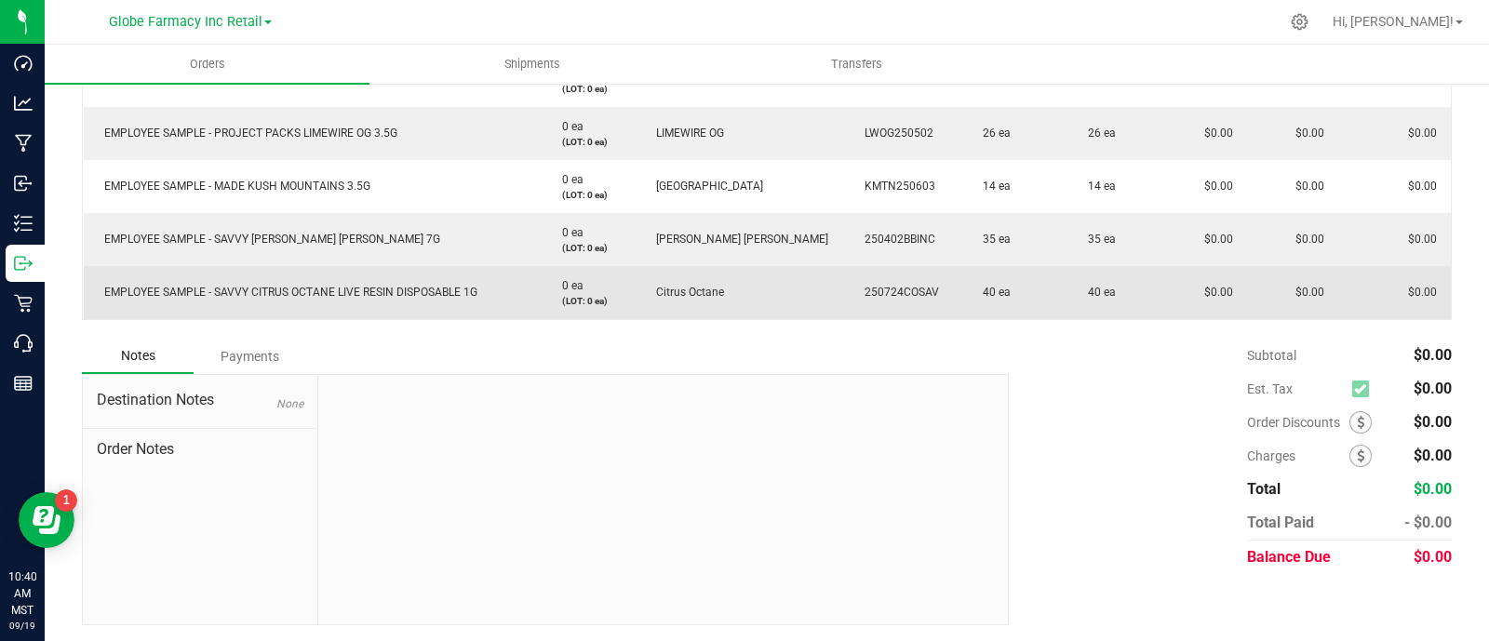
click at [321, 286] on span "EMPLOYEE SAMPLE - SAVVY CITRUS OCTANE LIVE RESIN DISPOSABLE 1G" at bounding box center [286, 292] width 382 height 13
copy span "EMPLOYEE SAMPLE - SAVVY CITRUS OCTANE LIVE RESIN DISPOSABLE 1G"
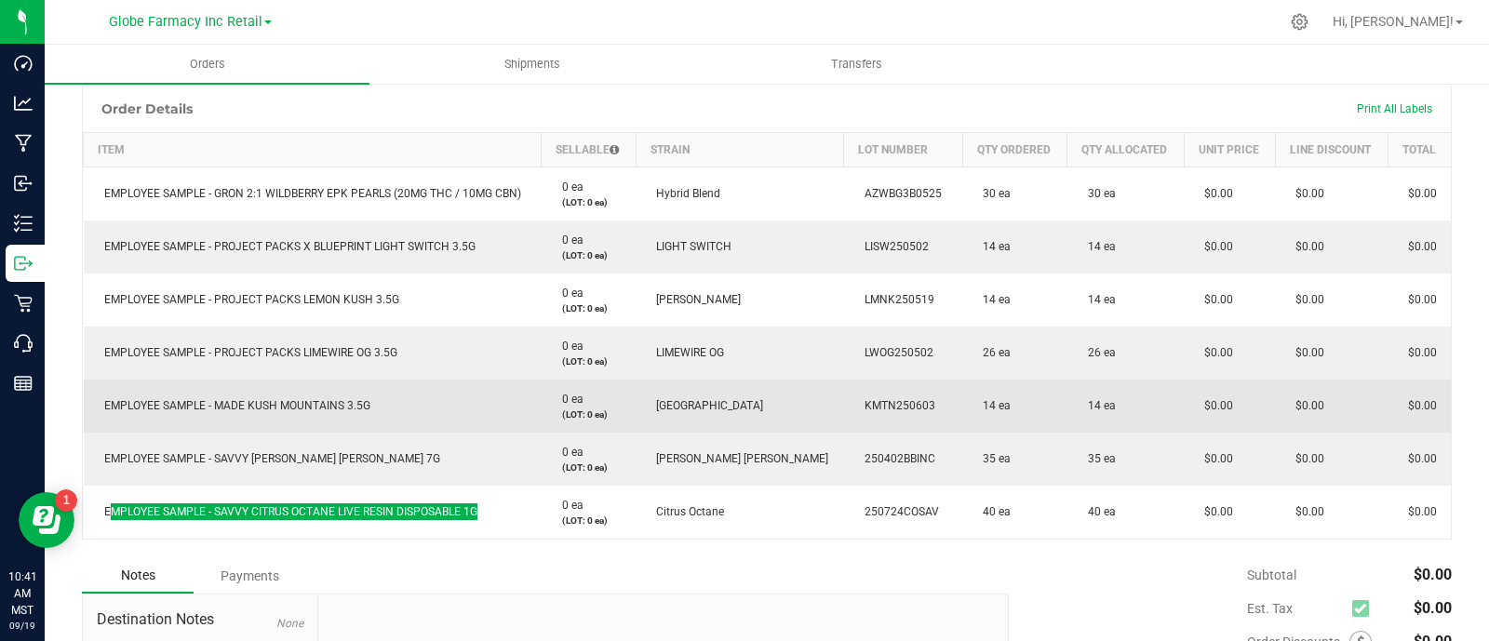
scroll to position [464, 0]
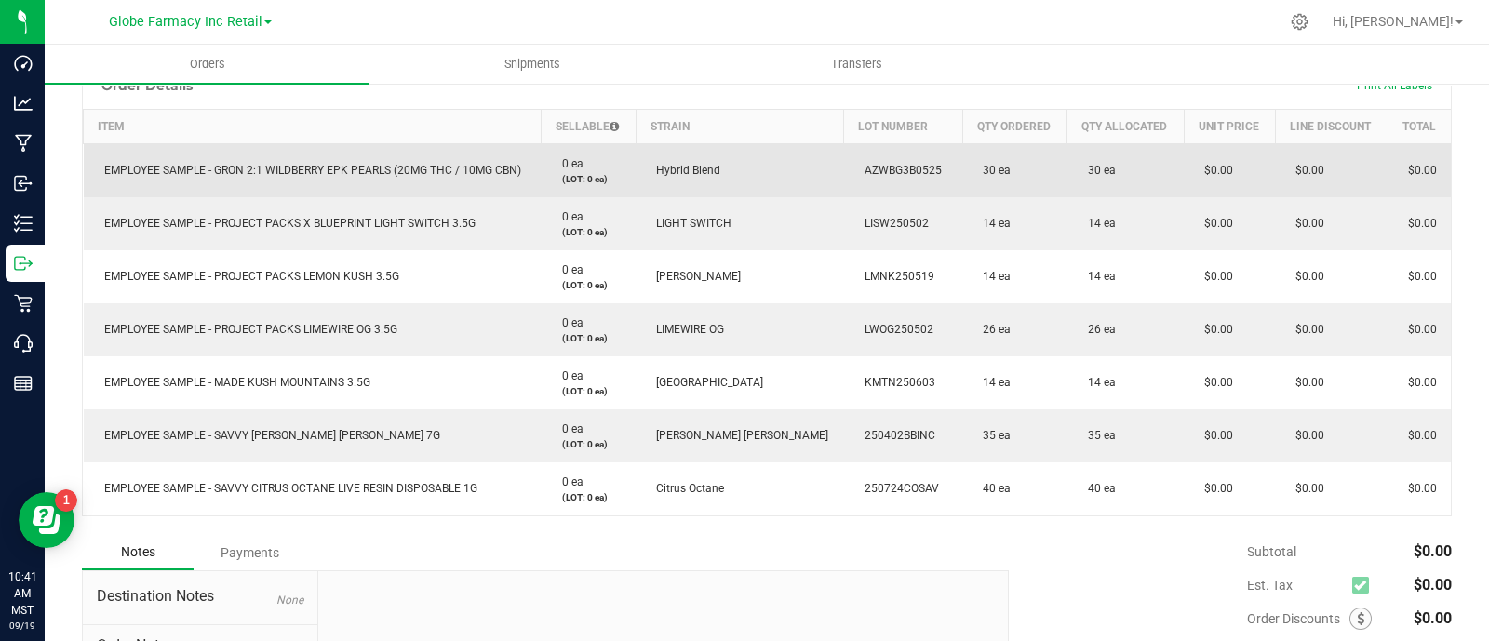
click at [284, 165] on span "EMPLOYEE SAMPLE - GRON 2:1 WILDBERRY EPK PEARLS (20MG THC / 10MG CBN)" at bounding box center [308, 170] width 426 height 13
copy span "EMPLOYEE SAMPLE - GRON 2:1 WILDBERRY EPK PEARLS (20MG THC / 10MG CBN)"
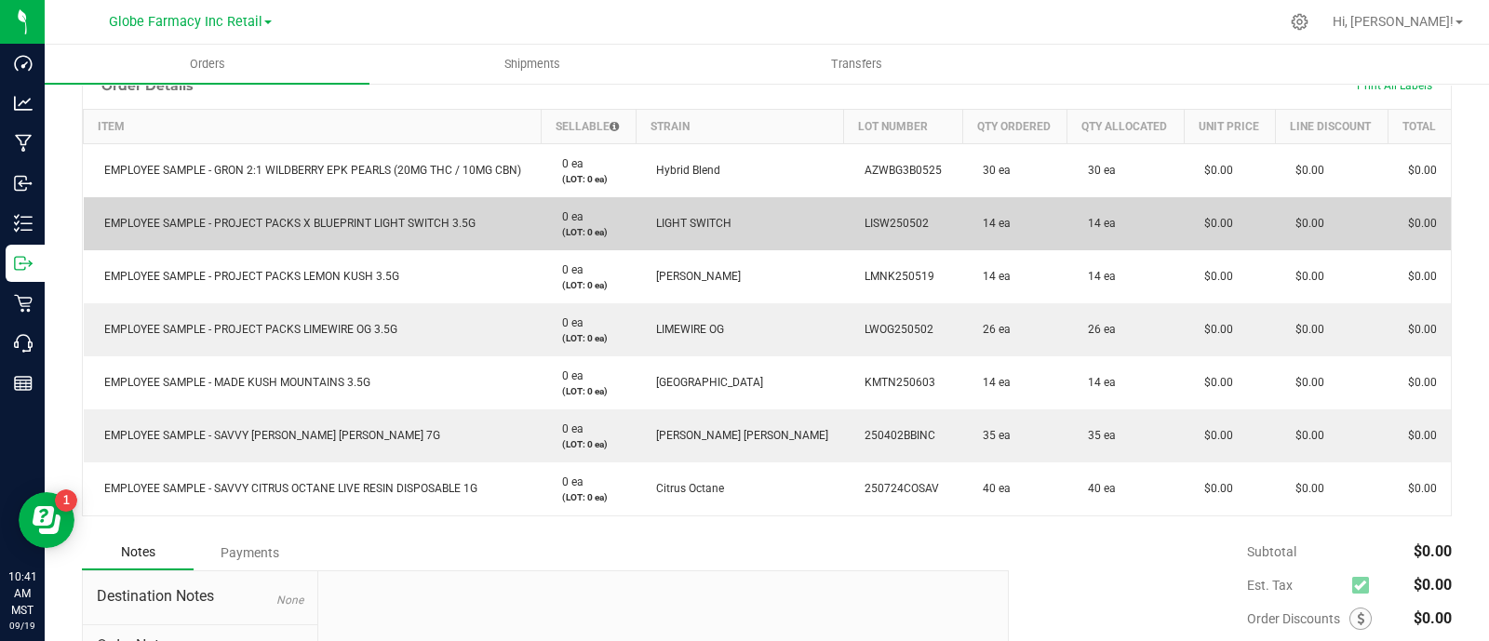
click at [328, 224] on span "EMPLOYEE SAMPLE - PROJECT PACKS X BLUEPRINT LIGHT SWITCH 3.5G" at bounding box center [285, 223] width 381 height 13
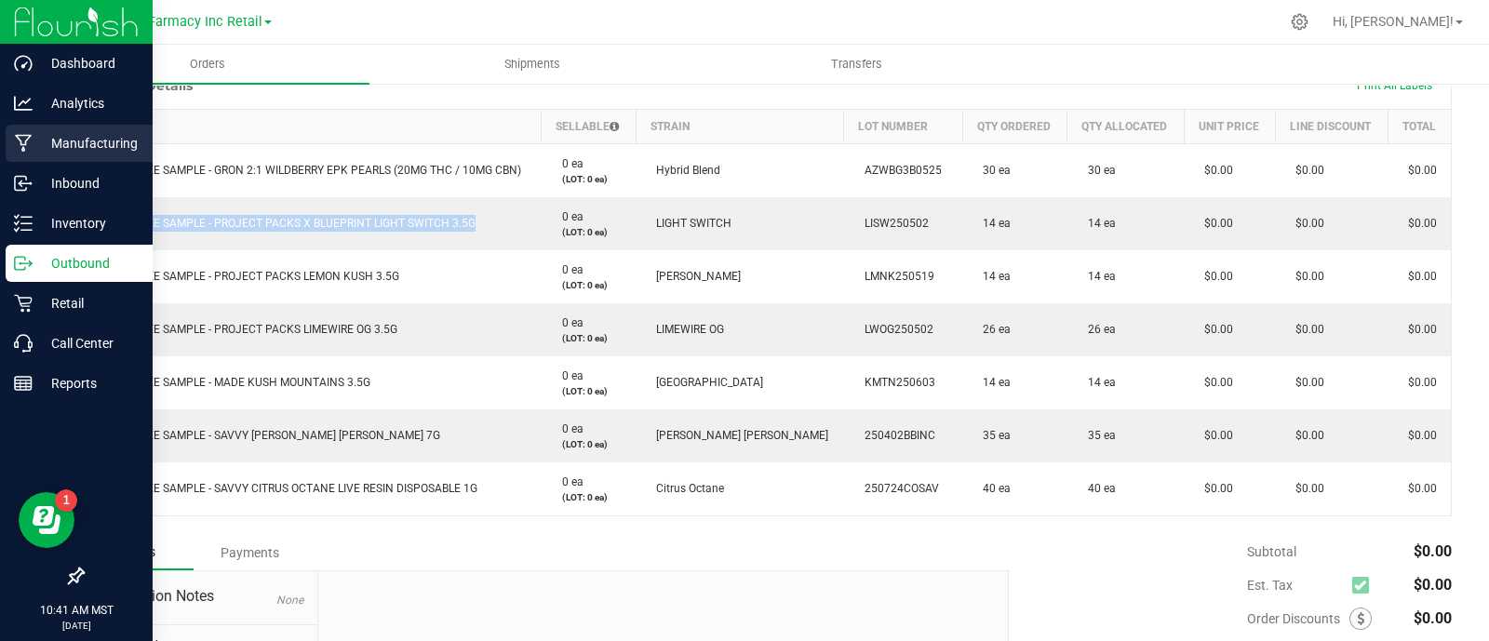
copy span "EMPLOYEE SAMPLE - PROJECT PACKS X BLUEPRINT LIGHT SWITCH 3.5G"
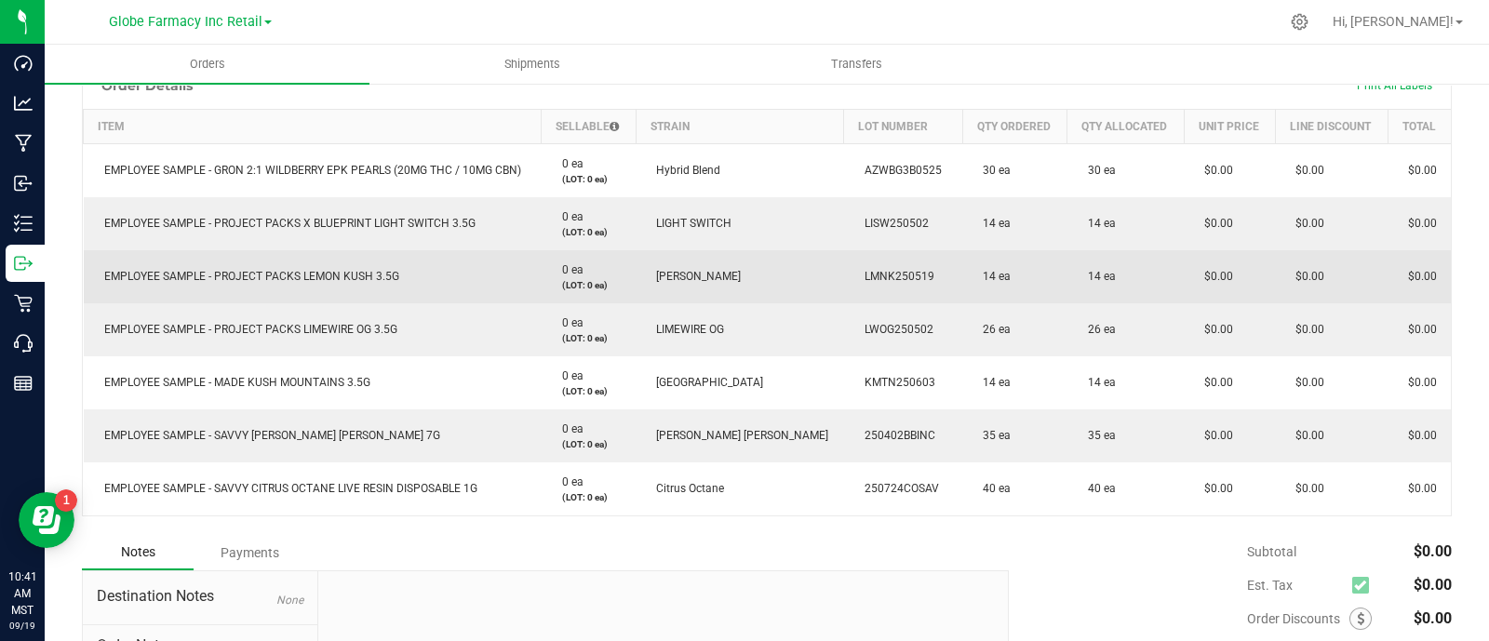
click at [377, 277] on span "EMPLOYEE SAMPLE - PROJECT PACKS LEMON KUSH 3.5G" at bounding box center [247, 276] width 304 height 13
copy span "EMPLOYEE SAMPLE - PROJECT PACKS LEMON KUSH 3.5G"
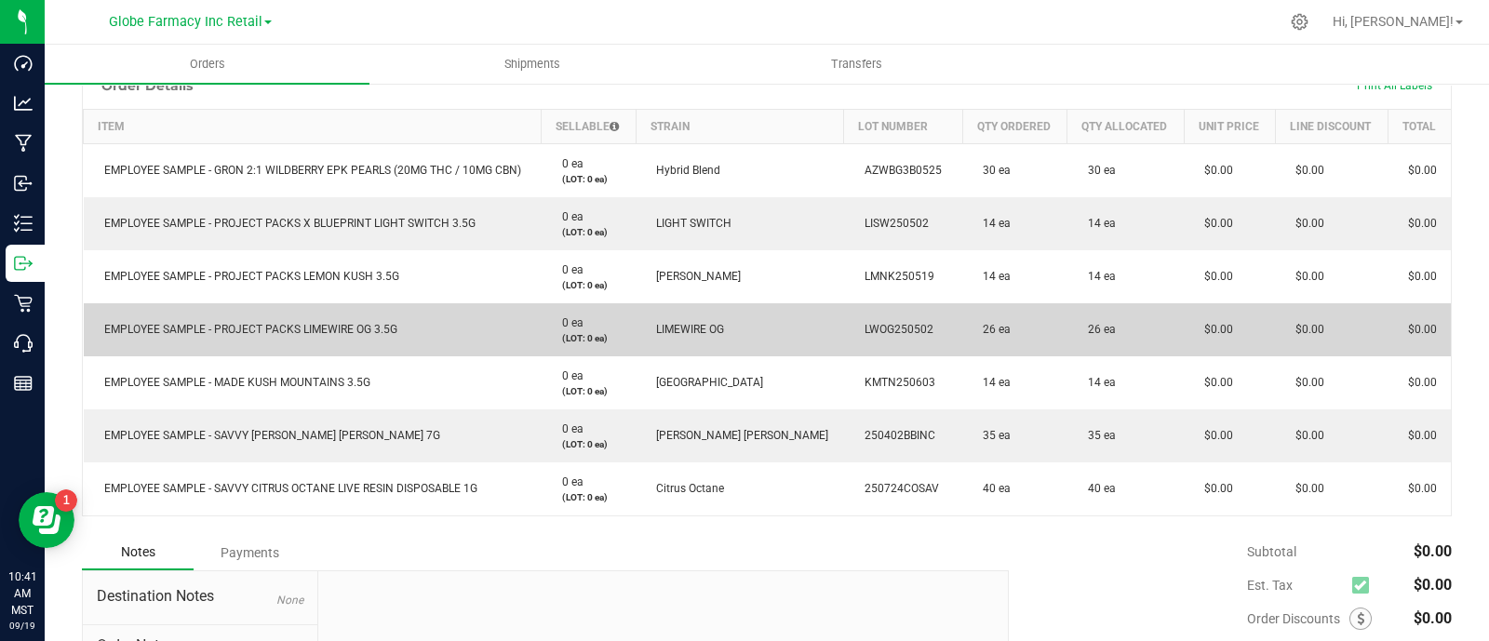
click at [299, 317] on td "EMPLOYEE SAMPLE - PROJECT PACKS LIMEWIRE OG 3.5G" at bounding box center [313, 329] width 458 height 53
copy span "EMPLOYEE SAMPLE - PROJECT PACKS LIMEWIRE OG 3.5G"
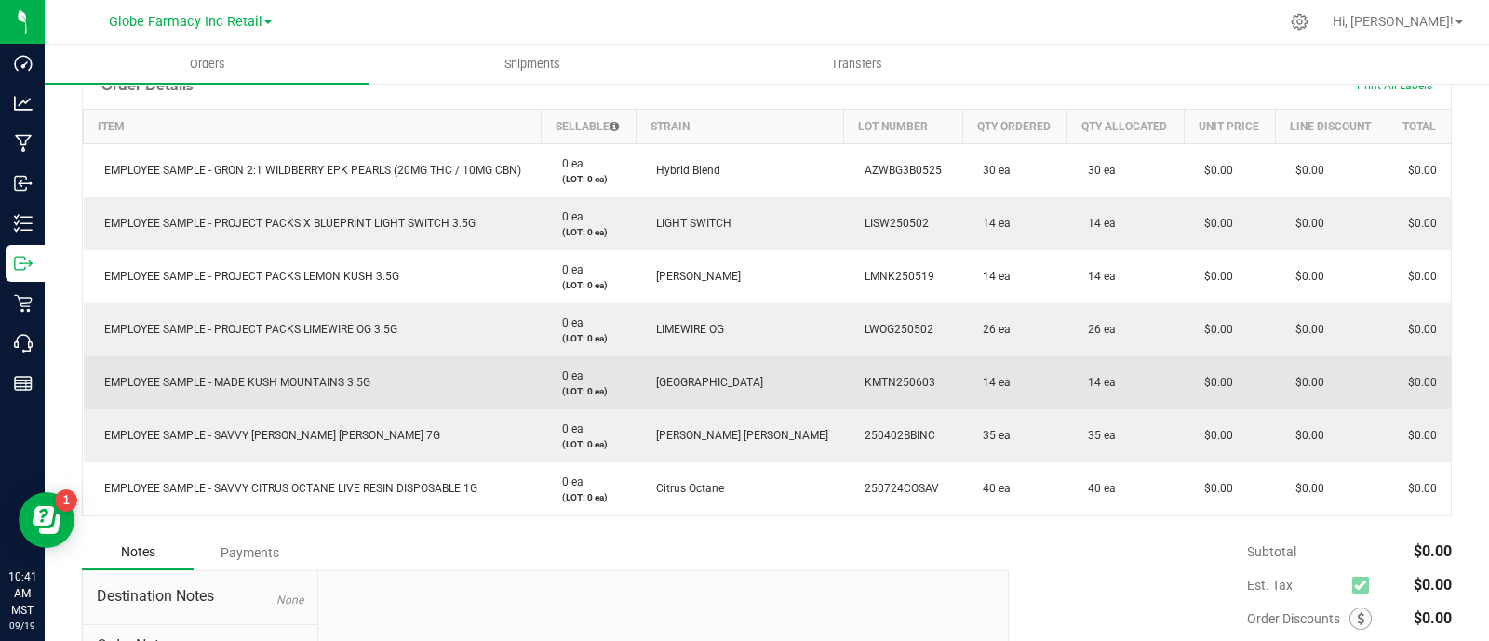
click at [258, 383] on span "EMPLOYEE SAMPLE - MADE KUSH MOUNTAINS 3.5G" at bounding box center [232, 382] width 275 height 13
click at [257, 384] on span "EMPLOYEE SAMPLE - MADE KUSH MOUNTAINS 3.5G" at bounding box center [232, 382] width 275 height 13
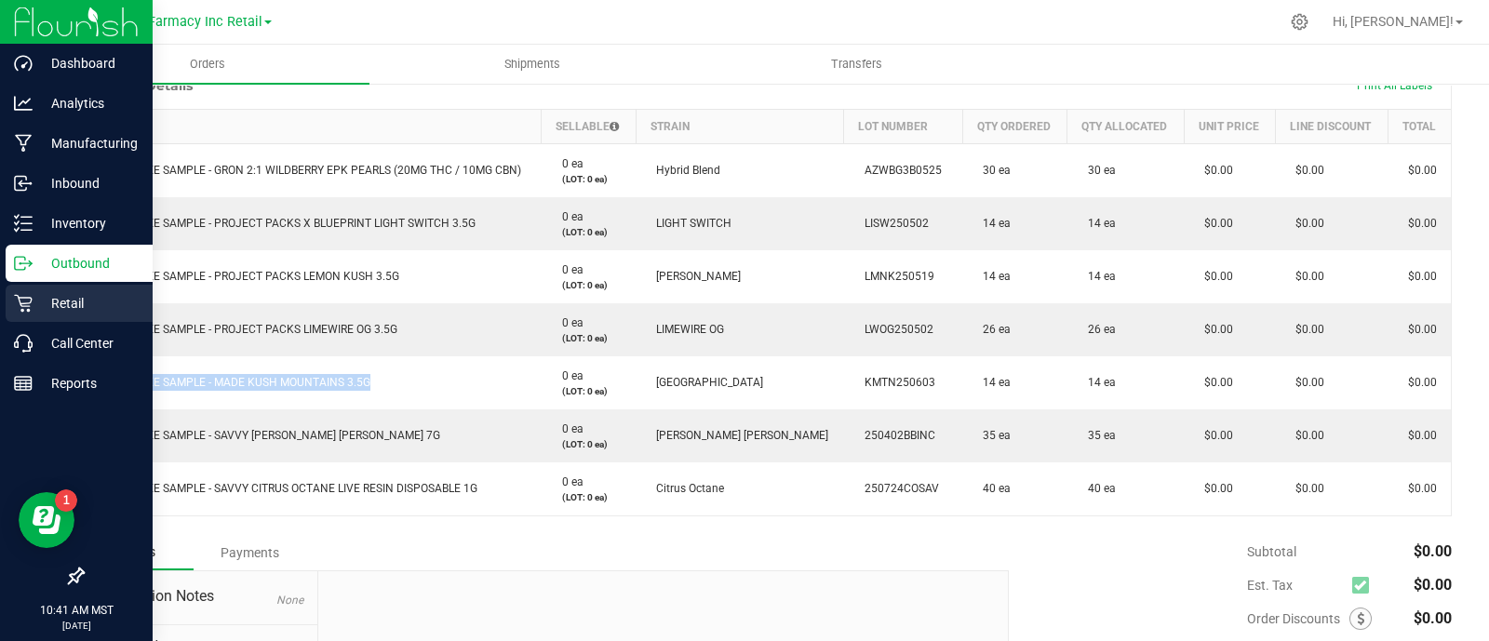
copy span "EMPLOYEE SAMPLE - MADE KUSH MOUNTAINS 3.5G"
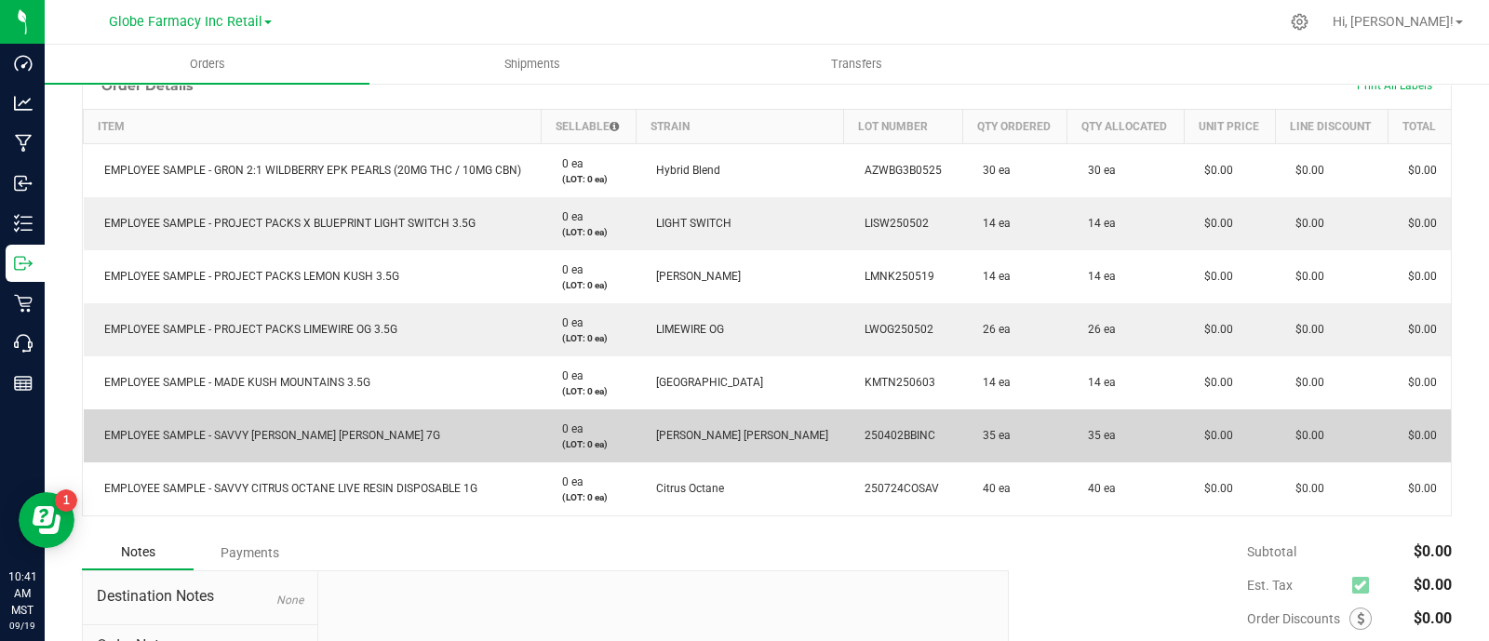
click at [228, 430] on span "EMPLOYEE SAMPLE - SAVVY [PERSON_NAME] [PERSON_NAME] 7G" at bounding box center [267, 435] width 345 height 13
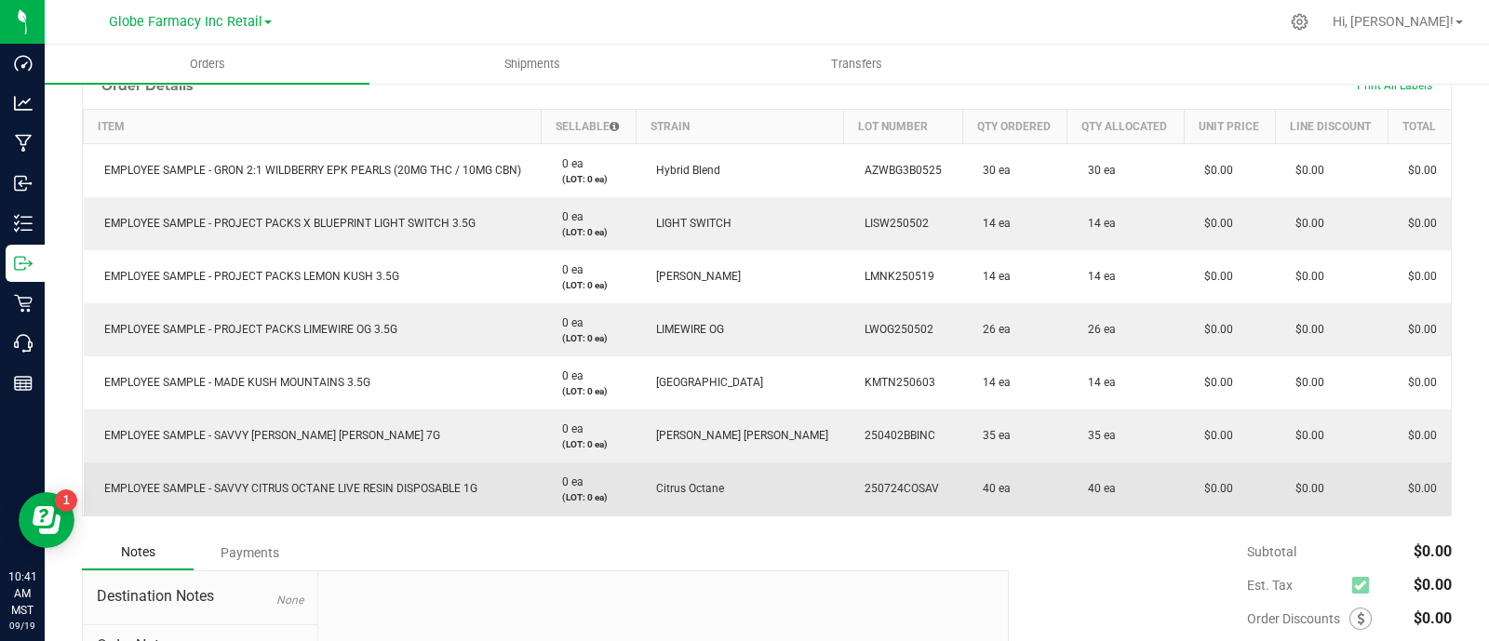
click at [258, 475] on td "EMPLOYEE SAMPLE - SAVVY CITRUS OCTANE LIVE RESIN DISPOSABLE 1G" at bounding box center [313, 488] width 458 height 53
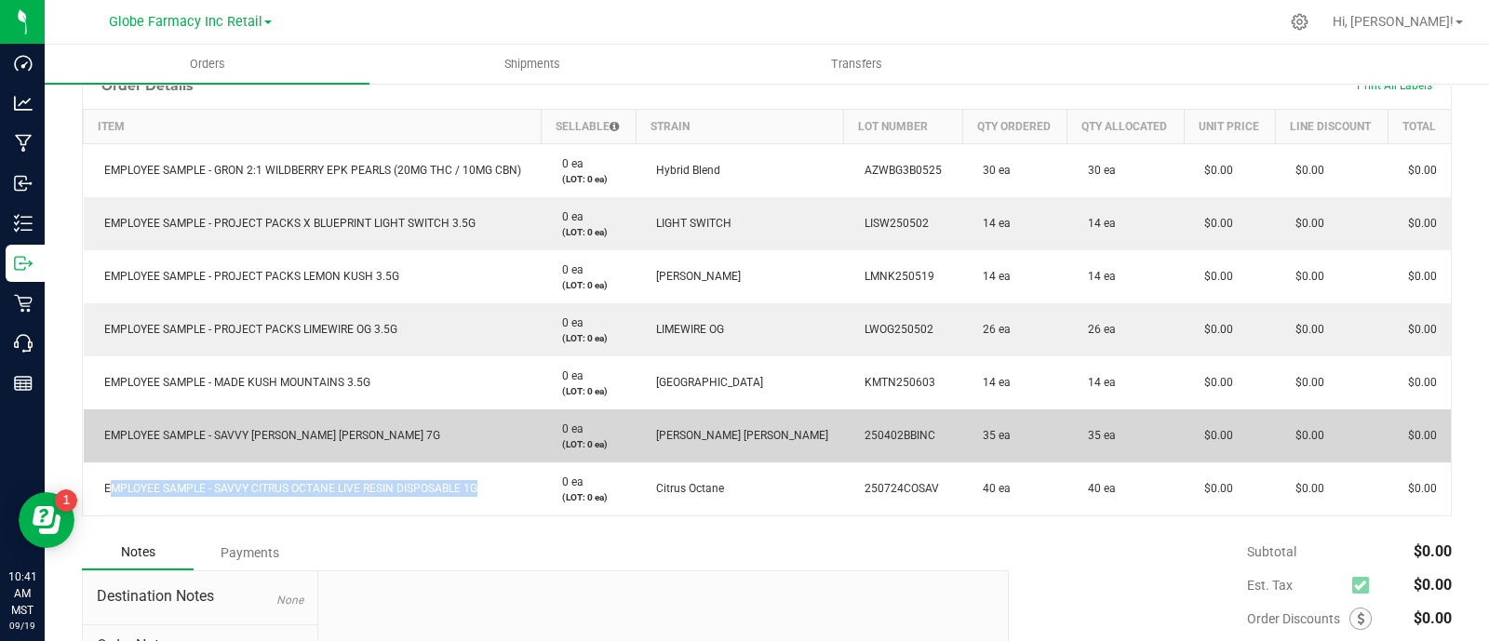
copy span "EMPLOYEE SAMPLE - SAVVY CITRUS OCTANE LIVE RESIN DISPOSABLE 1G"
click at [270, 432] on span "EMPLOYEE SAMPLE - SAVVY [PERSON_NAME] [PERSON_NAME] 7G" at bounding box center [267, 435] width 345 height 13
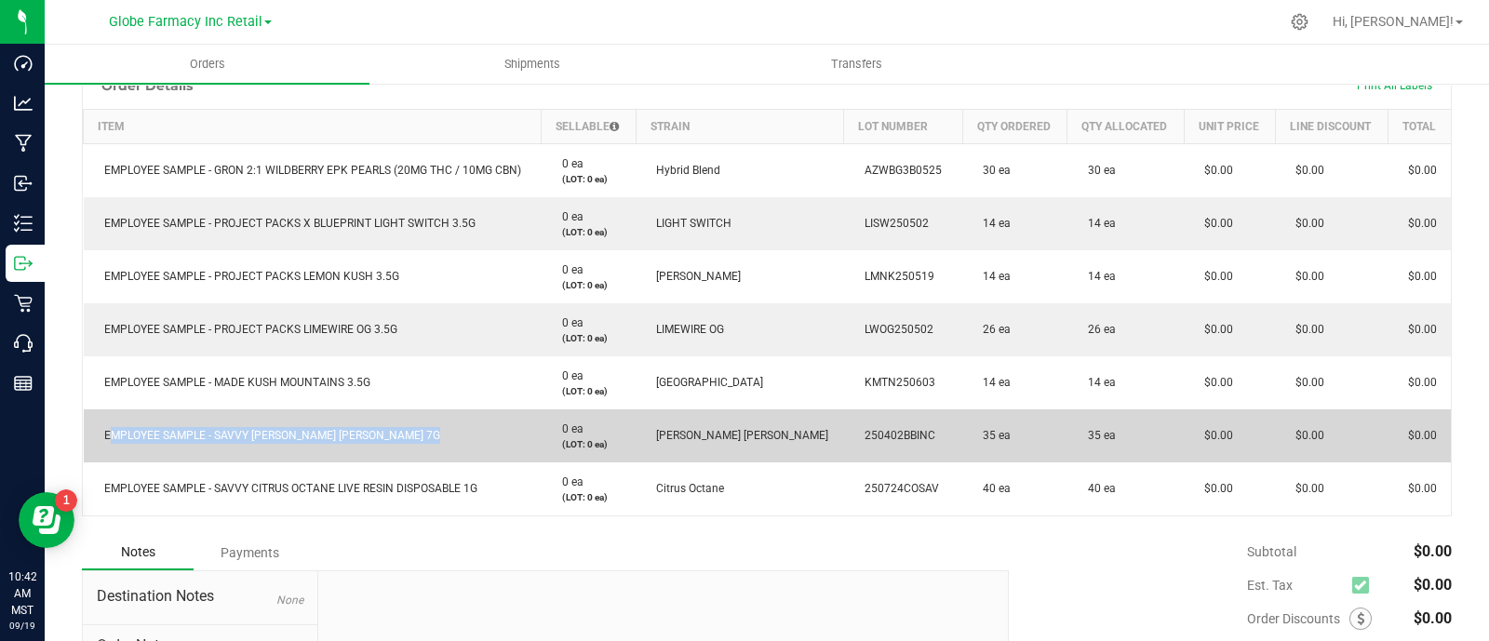
click at [270, 432] on span "EMPLOYEE SAMPLE - SAVVY [PERSON_NAME] [PERSON_NAME] 7G" at bounding box center [267, 435] width 345 height 13
copy span "EMPLOYEE SAMPLE - SAVVY [PERSON_NAME] [PERSON_NAME] 7G"
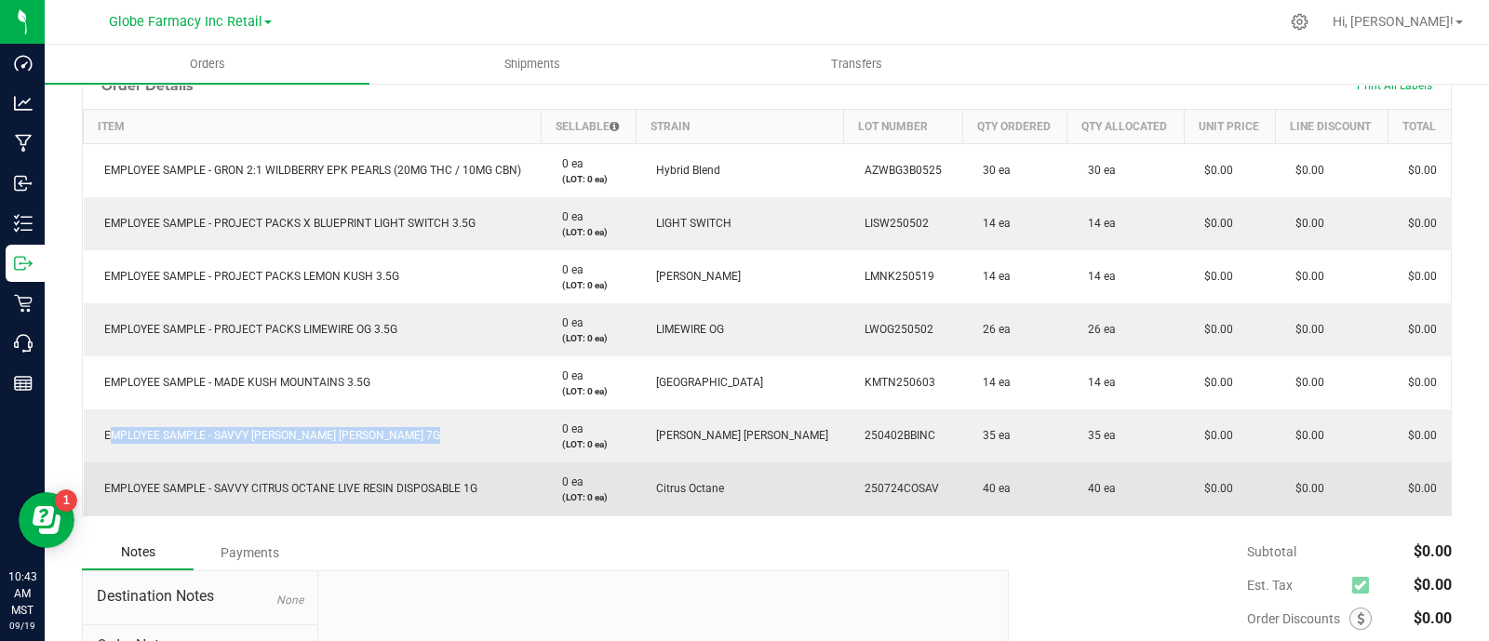
drag, startPoint x: 844, startPoint y: 481, endPoint x: 833, endPoint y: 481, distance: 11.2
click at [844, 481] on td "250724COSAV" at bounding box center [903, 488] width 119 height 53
drag, startPoint x: 833, startPoint y: 481, endPoint x: 854, endPoint y: 485, distance: 21.7
click at [855, 485] on span "250724COSAV" at bounding box center [897, 488] width 84 height 13
click at [862, 489] on span "250724COSAV" at bounding box center [897, 488] width 84 height 13
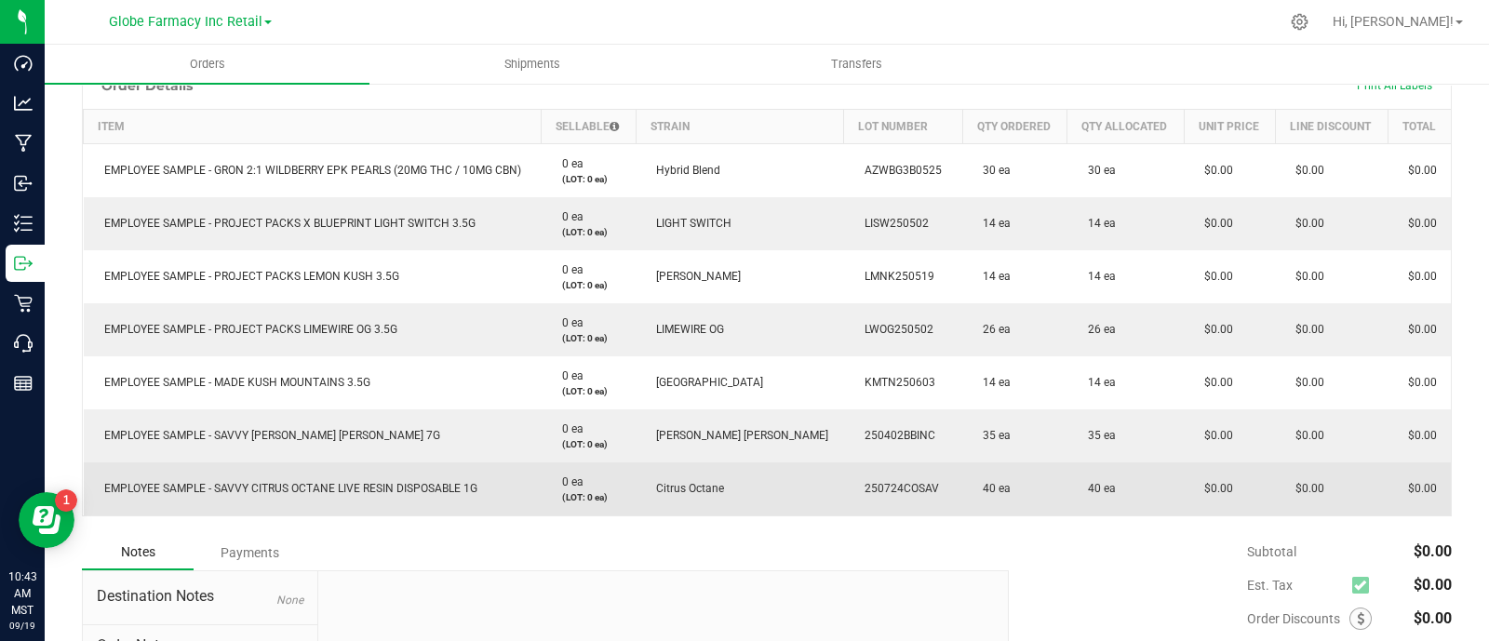
click at [862, 489] on span "250724COSAV" at bounding box center [897, 488] width 84 height 13
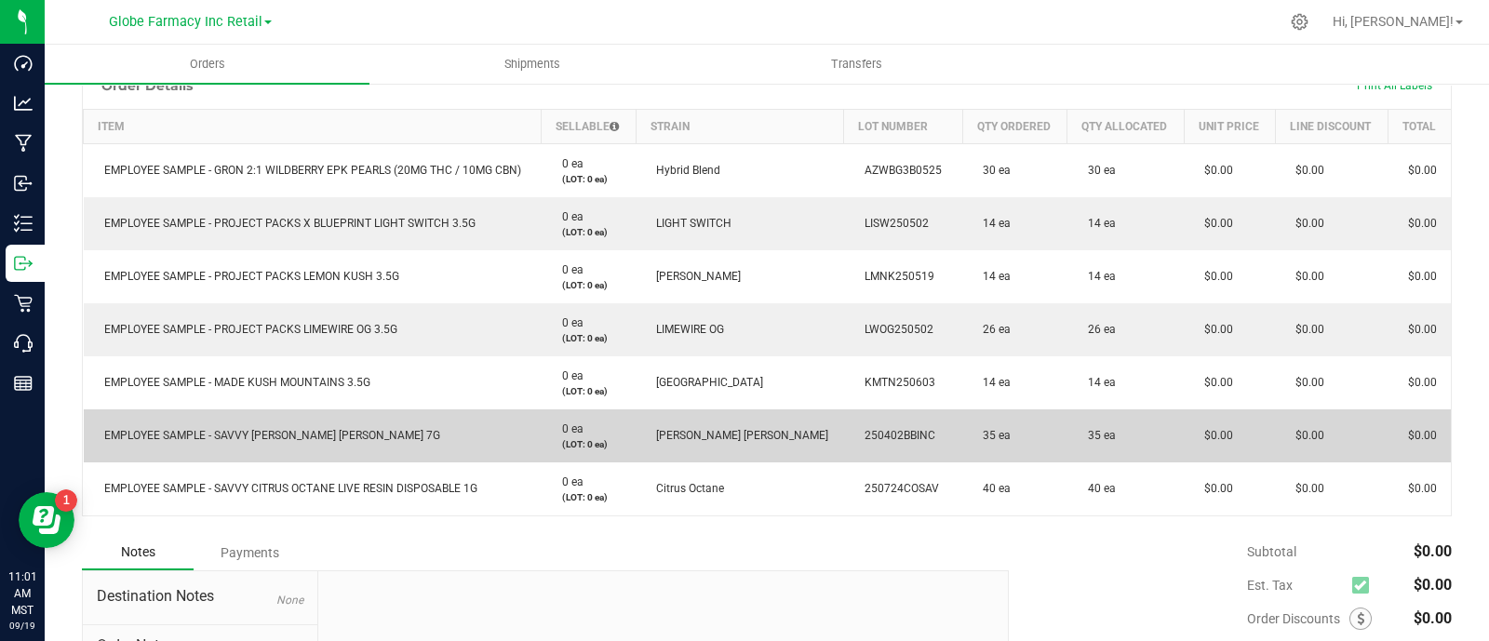
drag, startPoint x: 597, startPoint y: 518, endPoint x: 317, endPoint y: 445, distance: 289.6
click at [597, 518] on div "Order Details Print All Labels Item Sellable Strain Lot Number Qty Ordered Qty …" at bounding box center [767, 298] width 1370 height 474
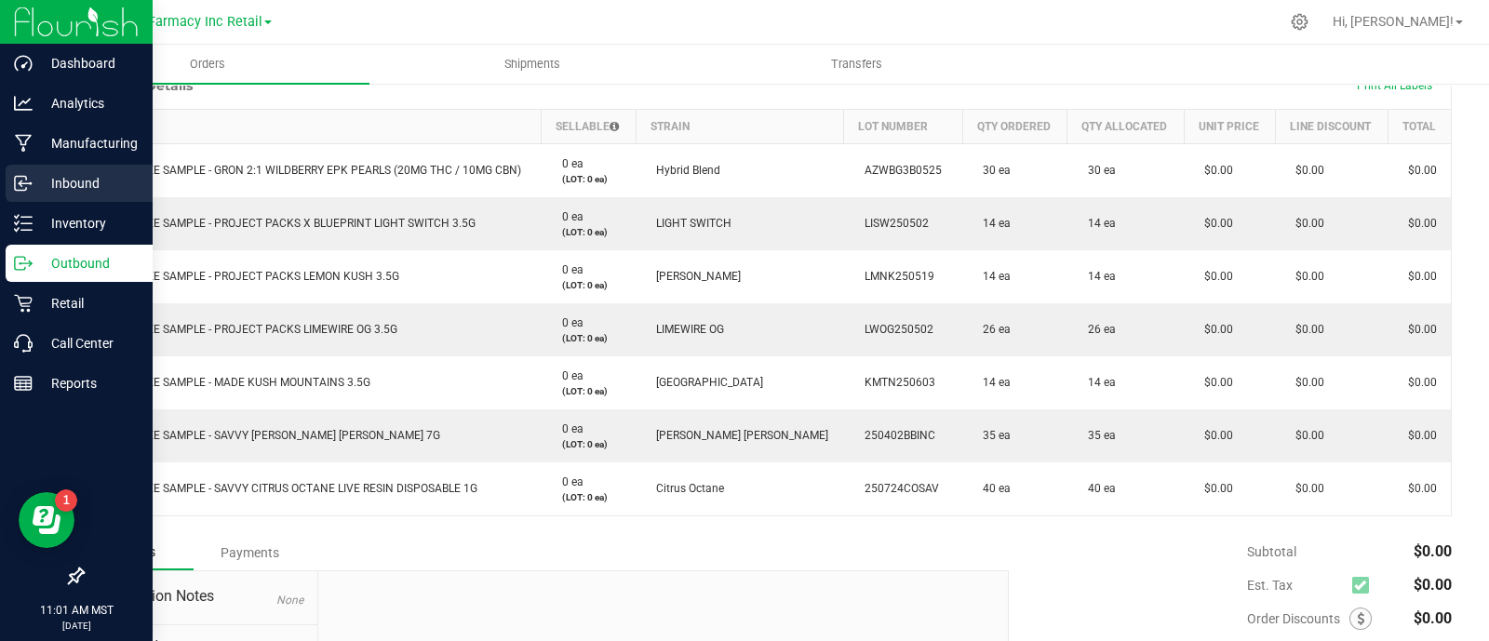
click at [40, 195] on div "Inbound" at bounding box center [79, 183] width 147 height 37
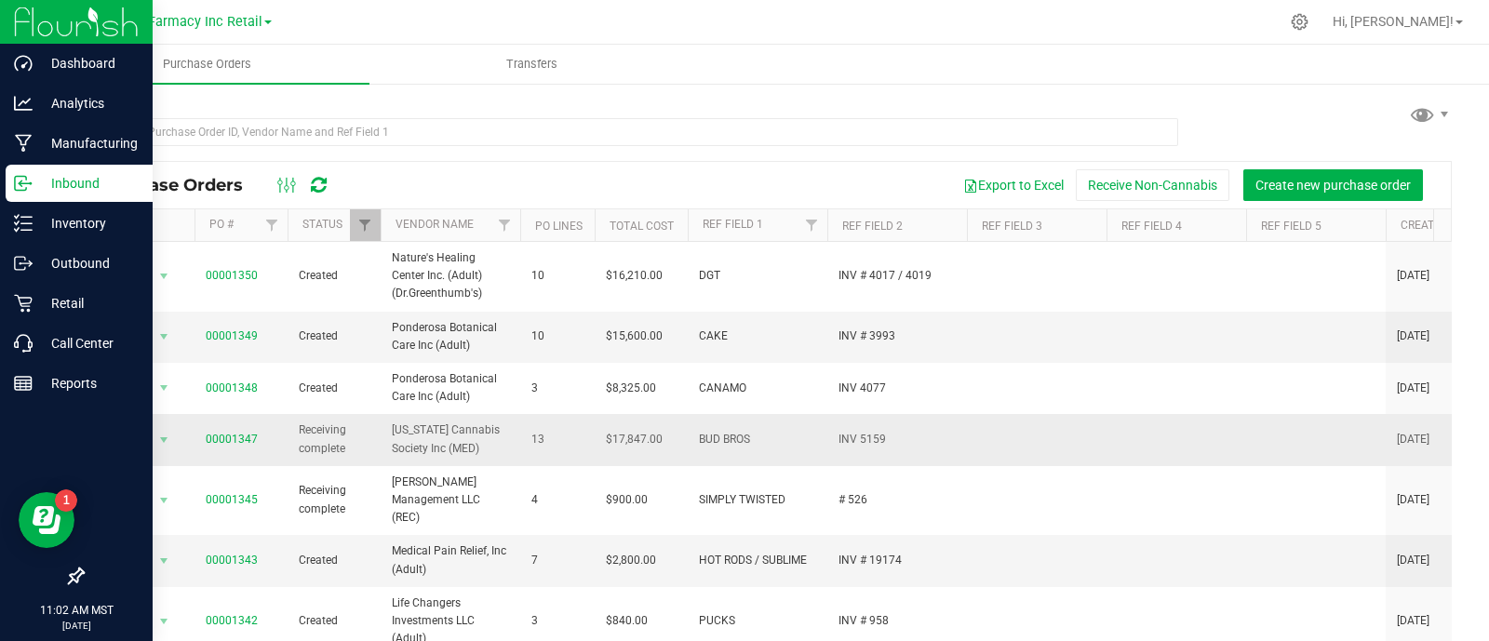
click at [829, 449] on td "INV 5159" at bounding box center [897, 439] width 140 height 51
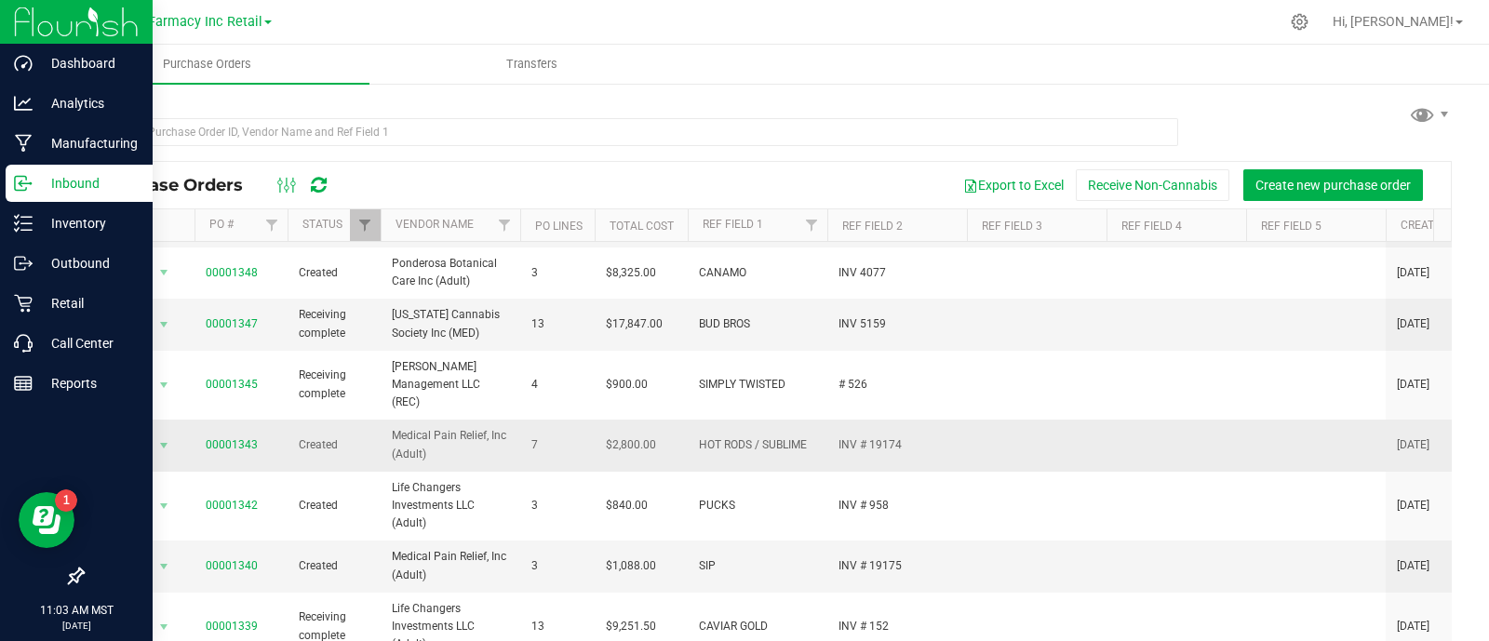
scroll to position [232, 0]
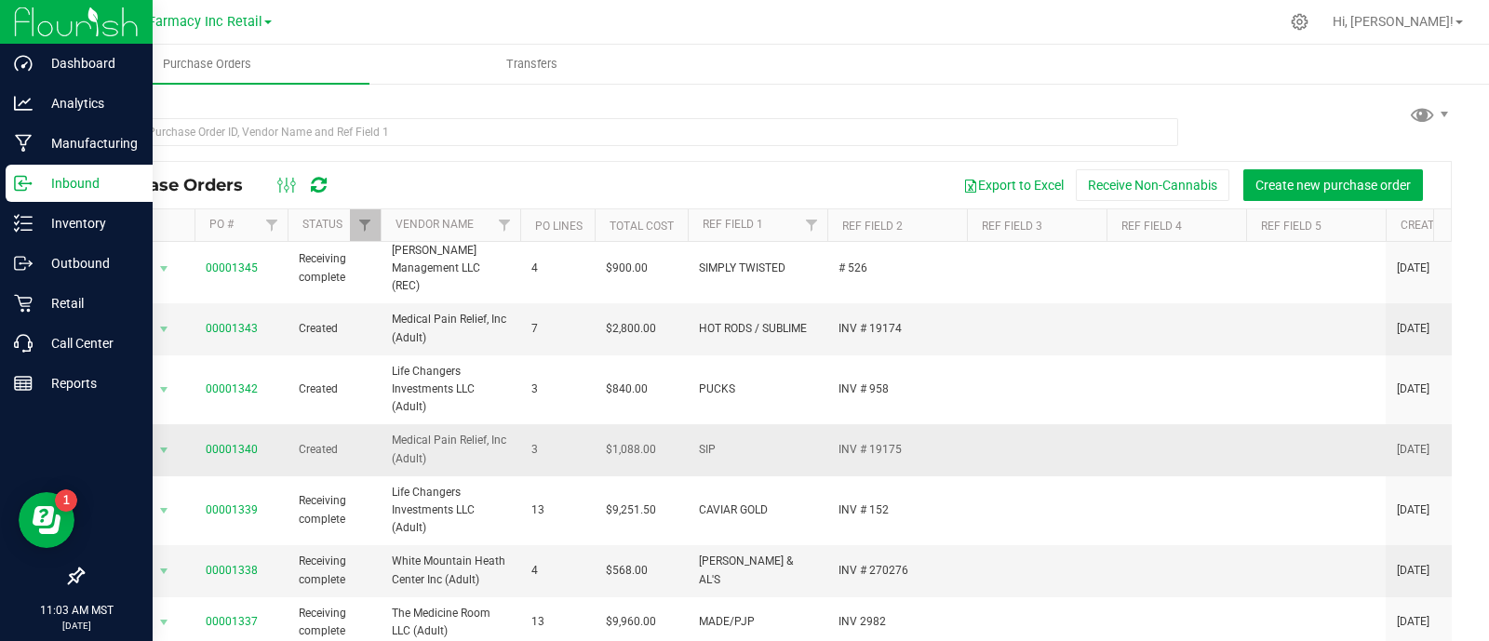
click at [722, 448] on td "SIP" at bounding box center [758, 449] width 140 height 51
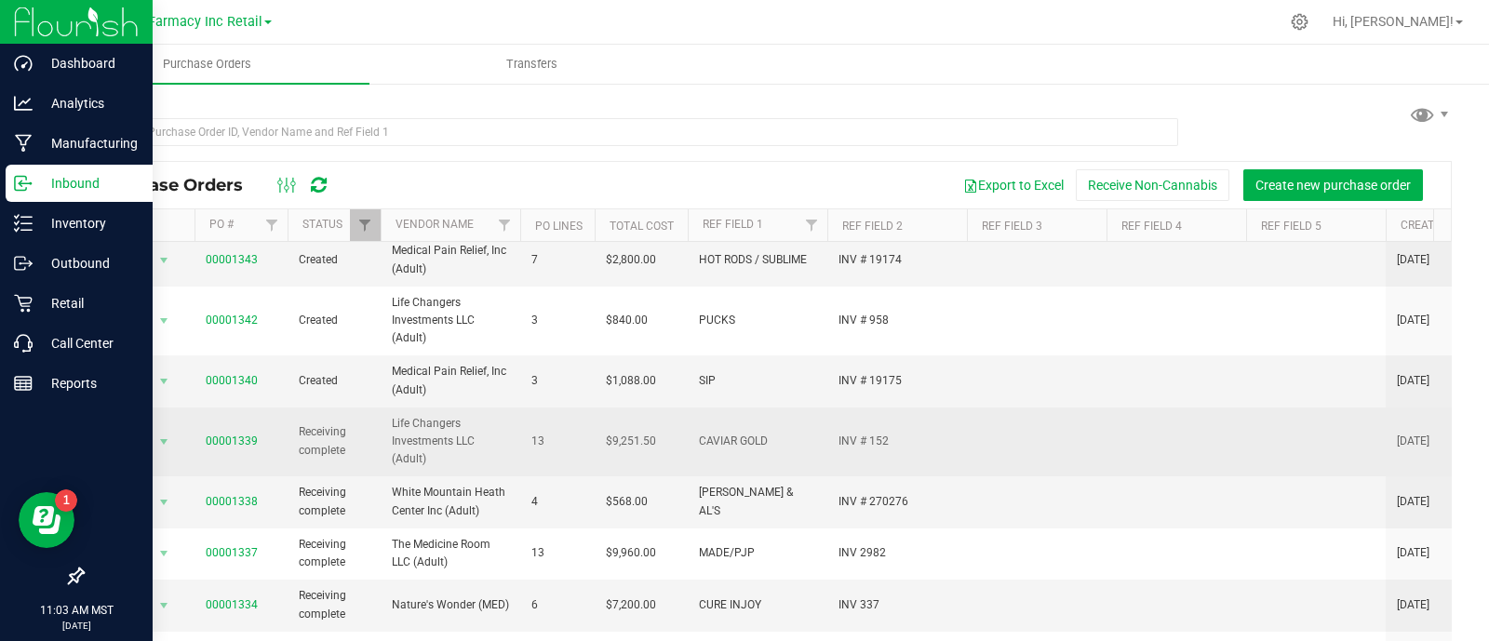
scroll to position [349, 0]
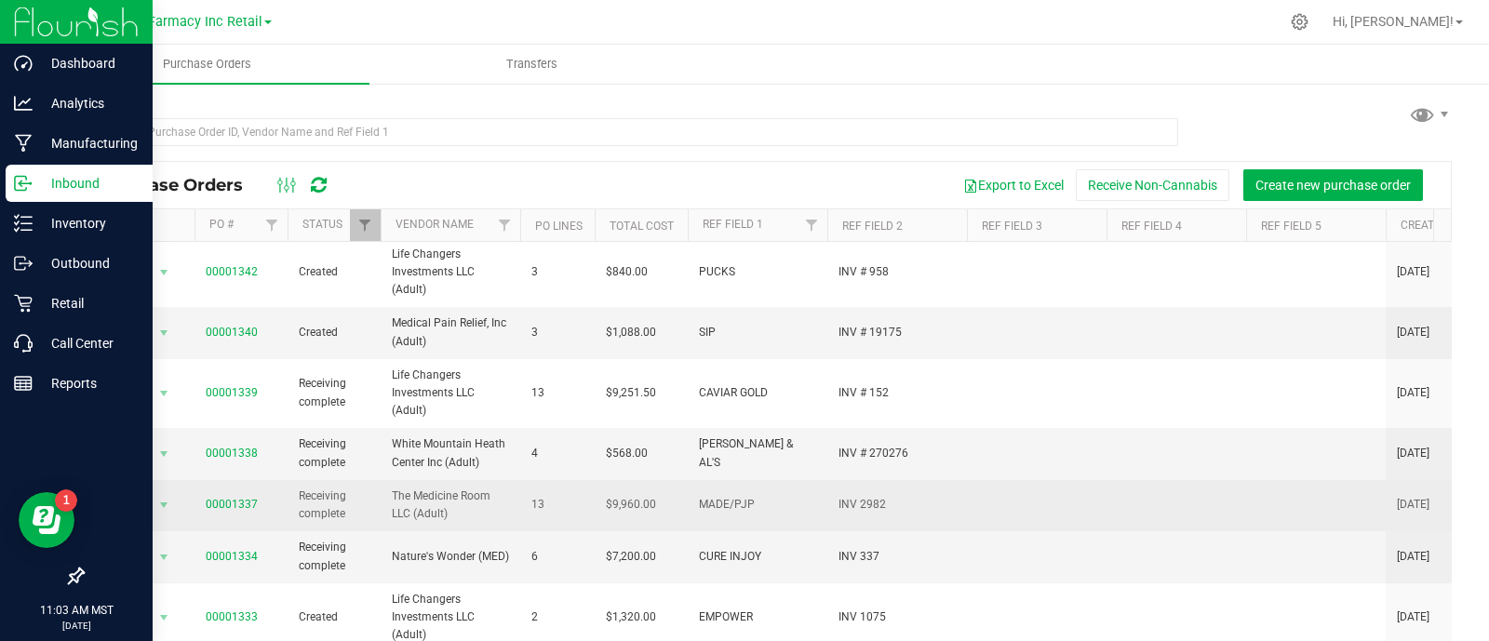
drag, startPoint x: 344, startPoint y: 488, endPoint x: 284, endPoint y: 481, distance: 60.9
click at [284, 481] on tr "Action Action Close purchase order Edit purchase order PO audit log Re-order Vi…" at bounding box center [1092, 505] width 2019 height 51
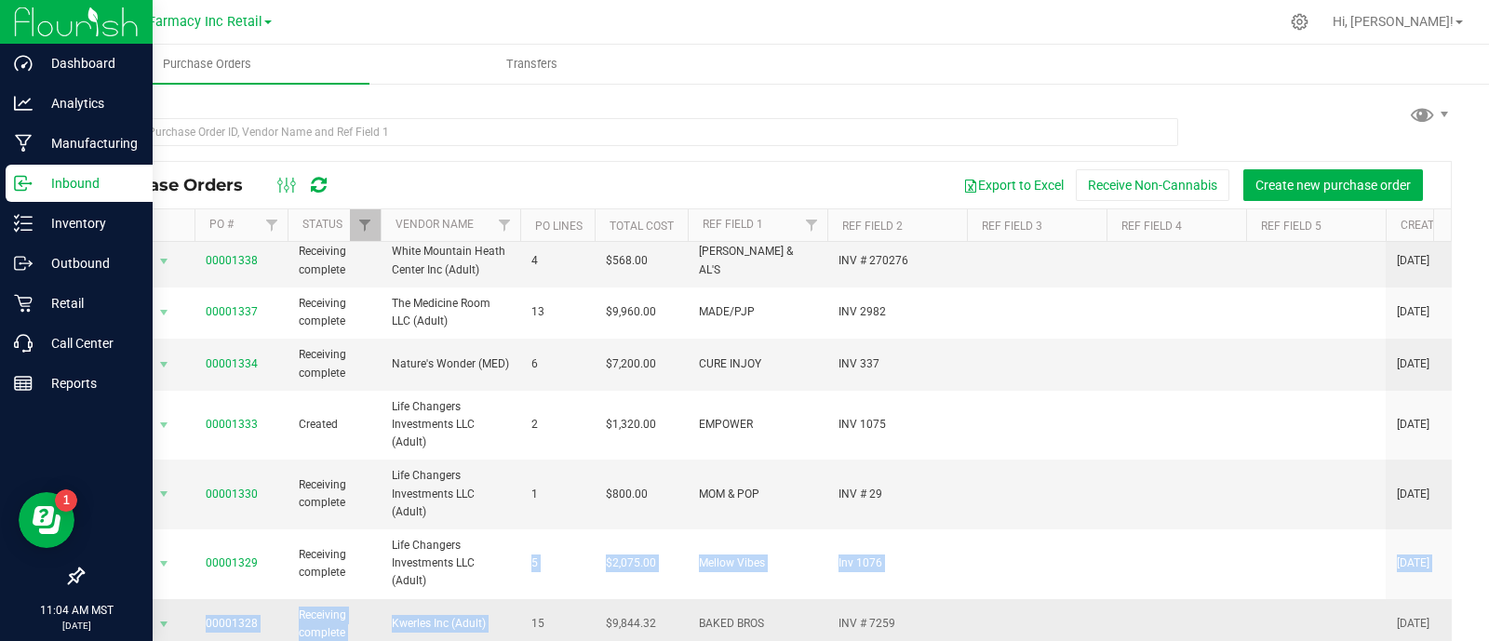
scroll to position [542, 0]
drag, startPoint x: 521, startPoint y: 626, endPoint x: 557, endPoint y: 621, distance: 36.7
click at [557, 621] on tbody "Action Action Cancel purchase order Close purchase order Edit purchase order PO…" at bounding box center [1092, 173] width 2019 height 949
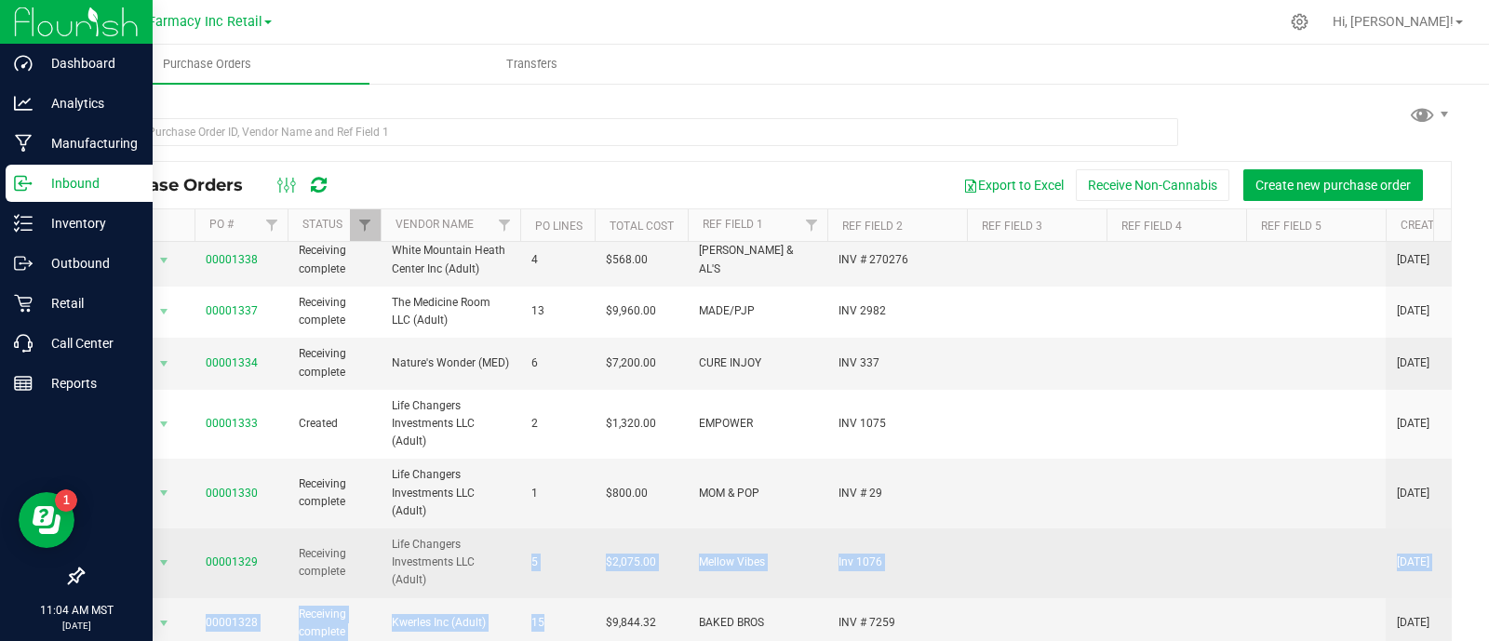
click at [599, 528] on td "$2,075.00" at bounding box center [641, 563] width 93 height 70
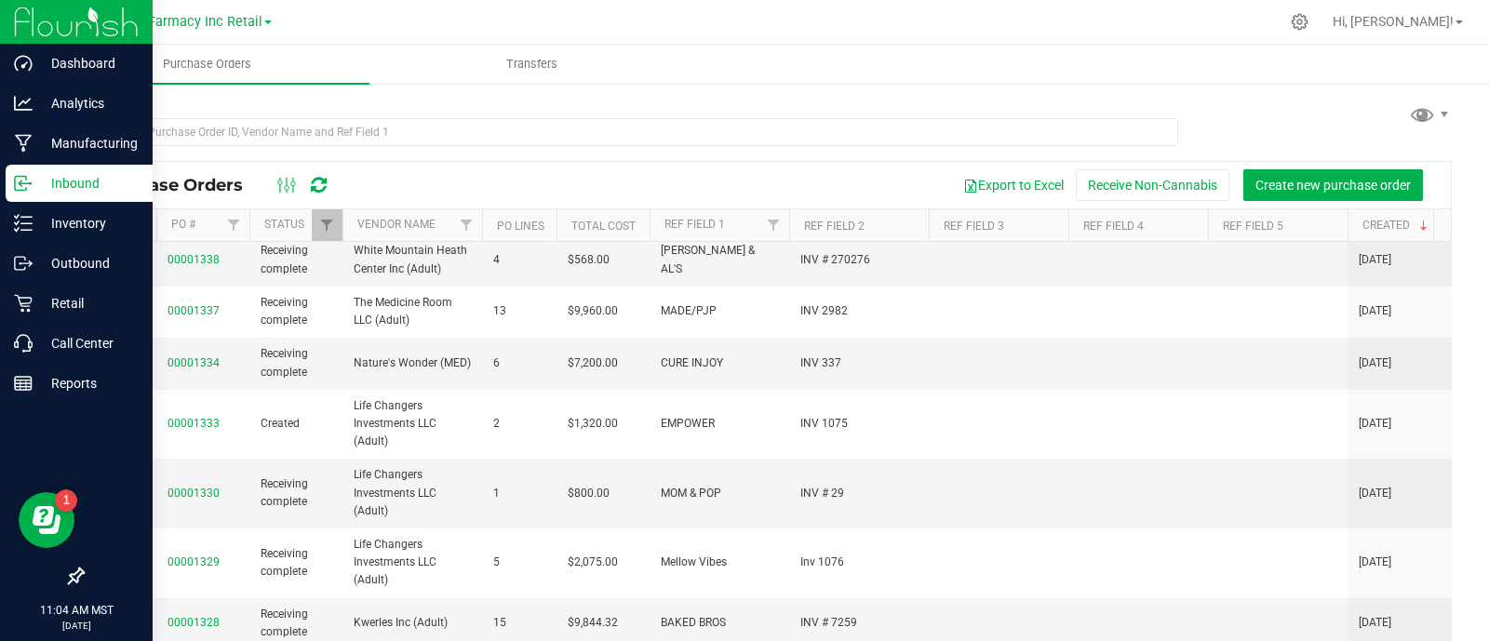
scroll to position [0, 37]
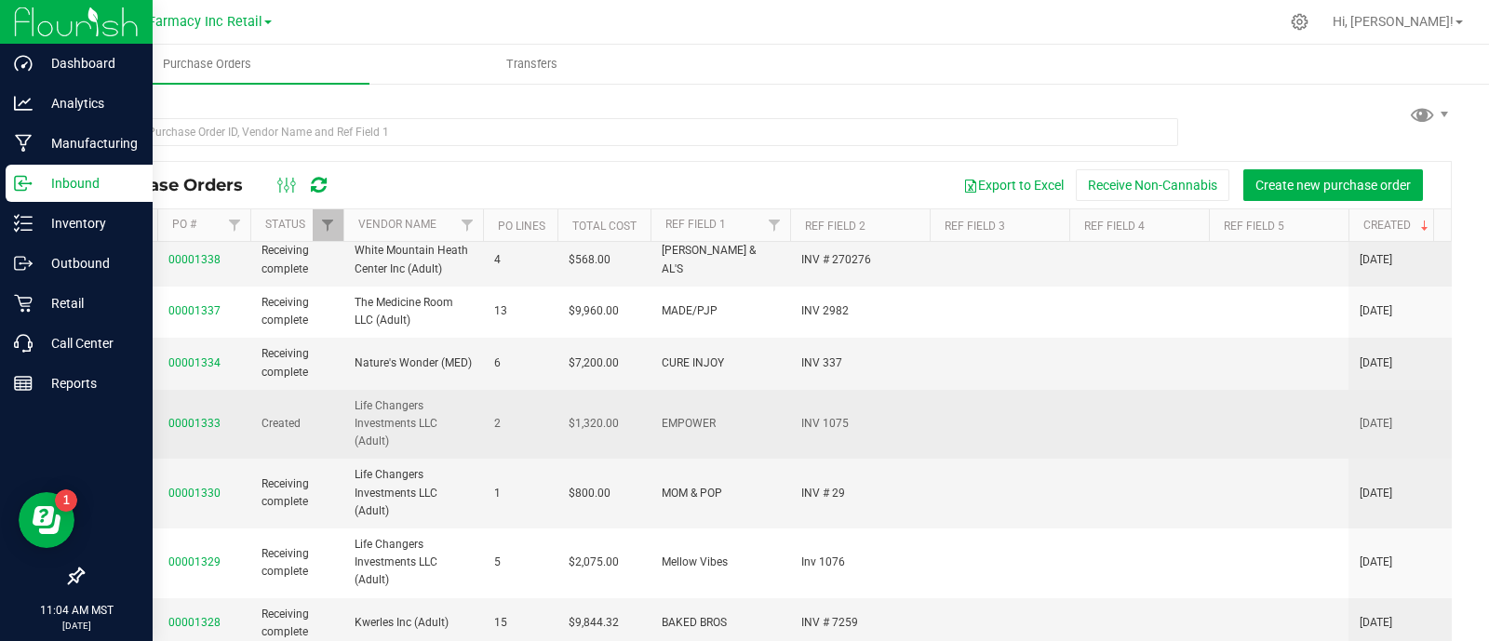
click at [448, 397] on span "Life Changers Investments LLC (Adult)" at bounding box center [413, 424] width 117 height 54
